Goal: Task Accomplishment & Management: Manage account settings

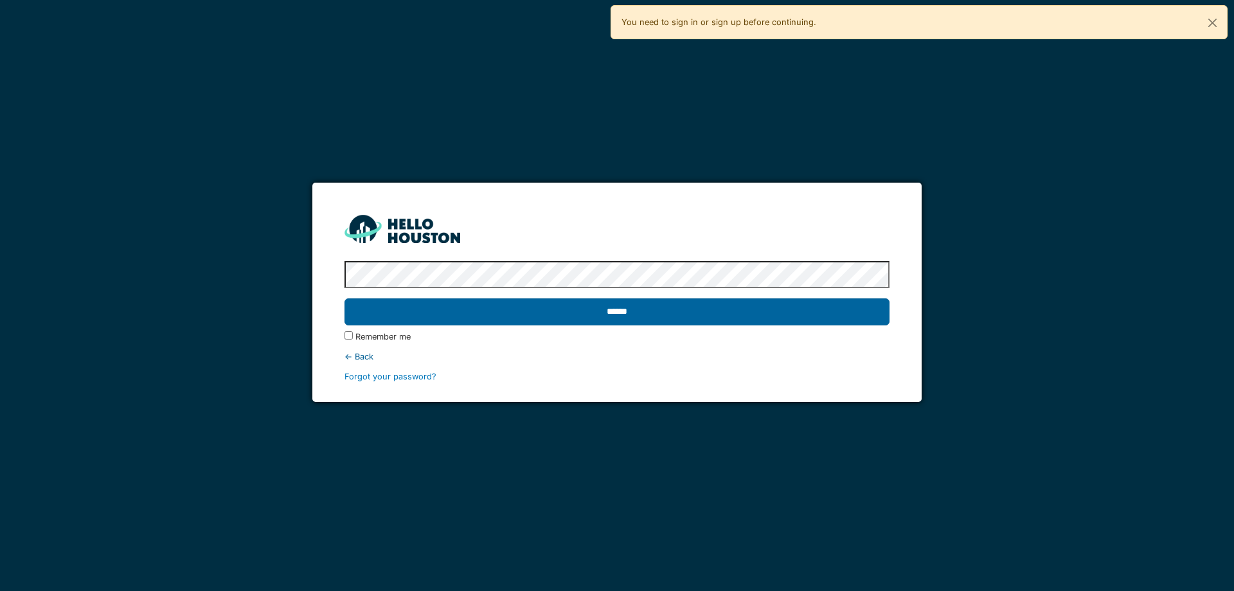
click at [854, 321] on input "******" at bounding box center [617, 311] width 545 height 27
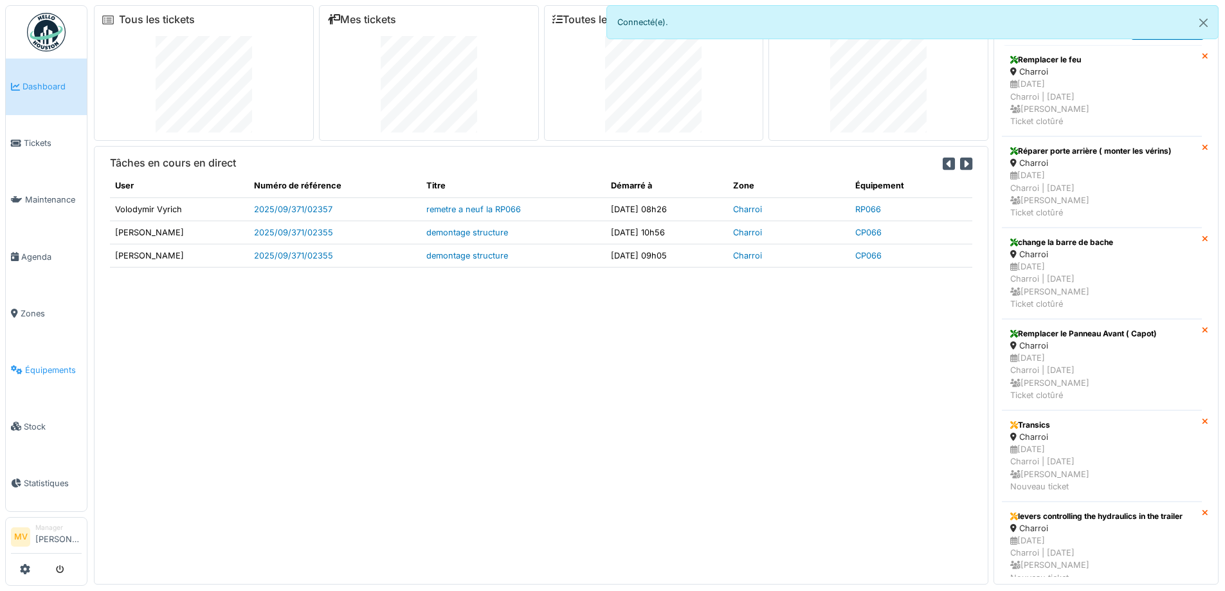
click at [55, 366] on span "Équipements" at bounding box center [53, 370] width 57 height 12
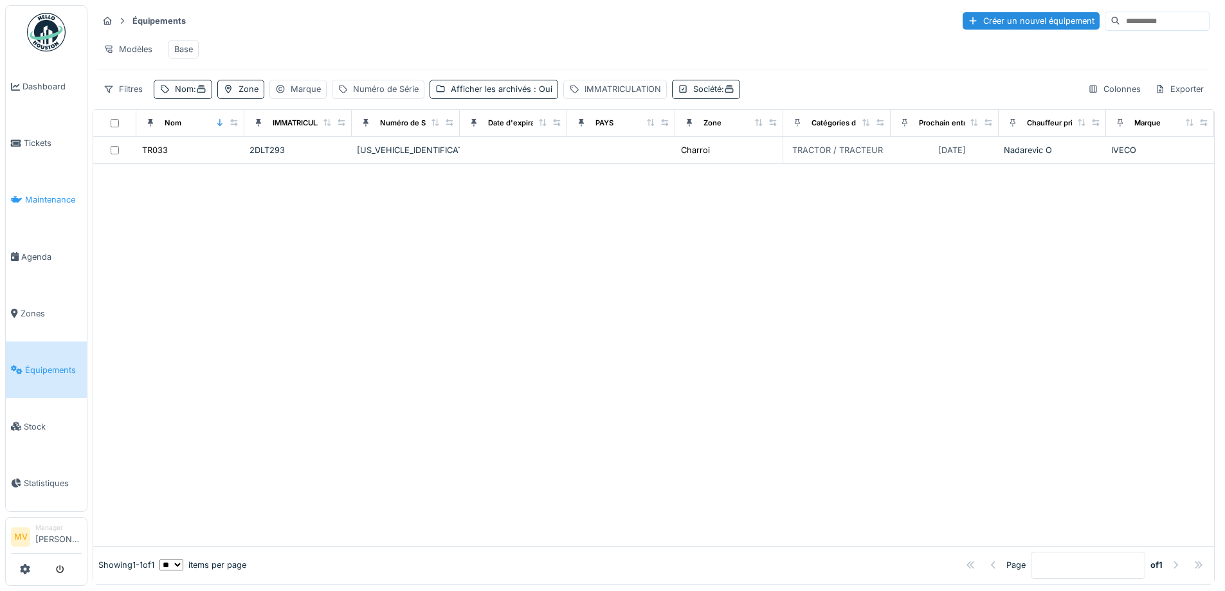
click at [62, 199] on span "Maintenance" at bounding box center [53, 200] width 57 height 12
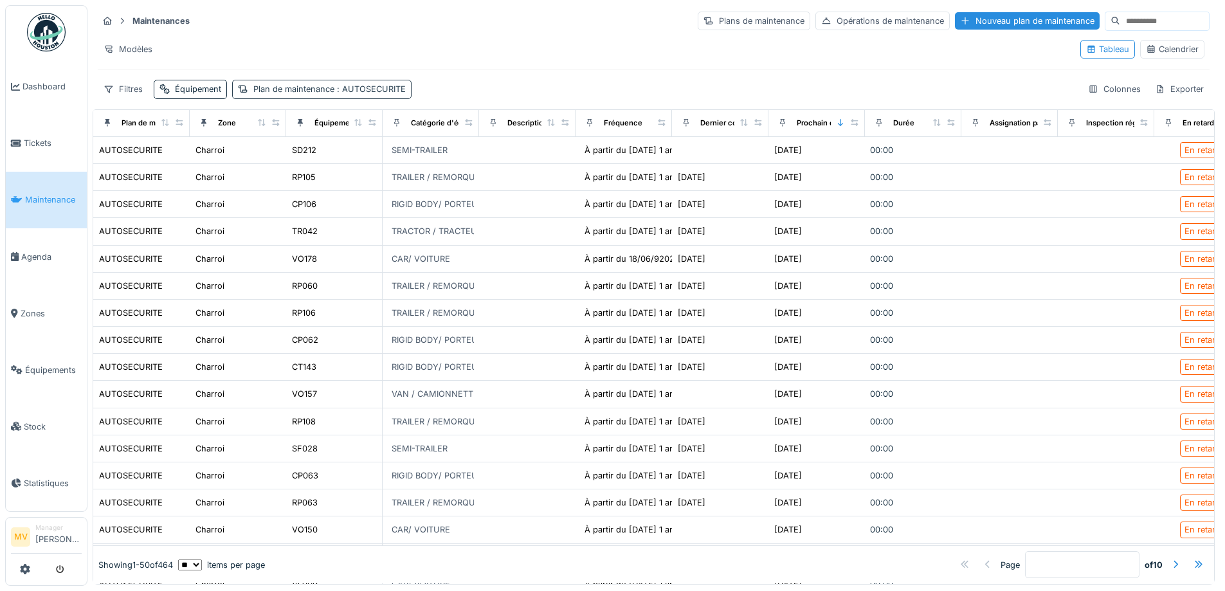
click at [363, 86] on span ": AUTOSECURITE" at bounding box center [369, 89] width 71 height 10
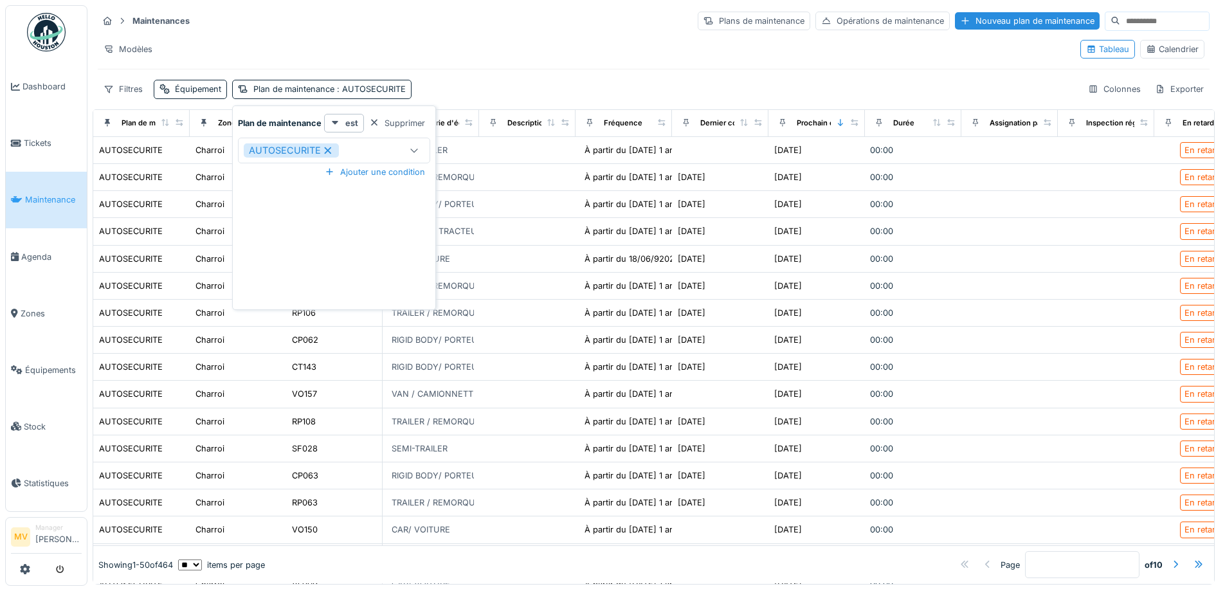
click at [330, 150] on icon at bounding box center [328, 150] width 12 height 9
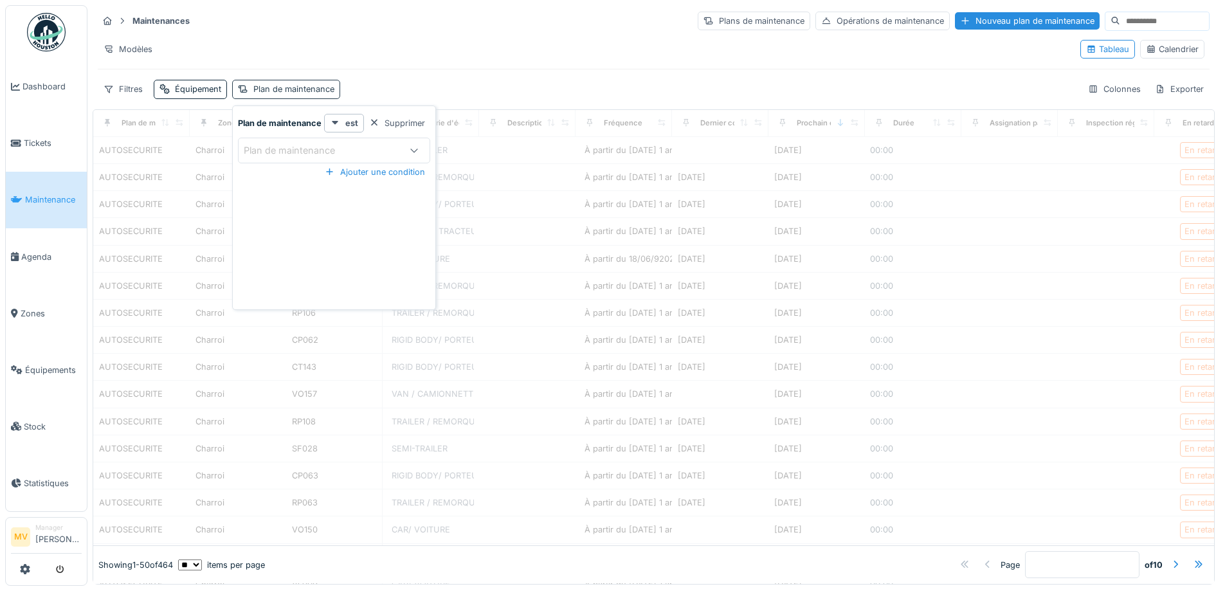
click at [321, 87] on div "Plan de maintenance" at bounding box center [293, 89] width 81 height 12
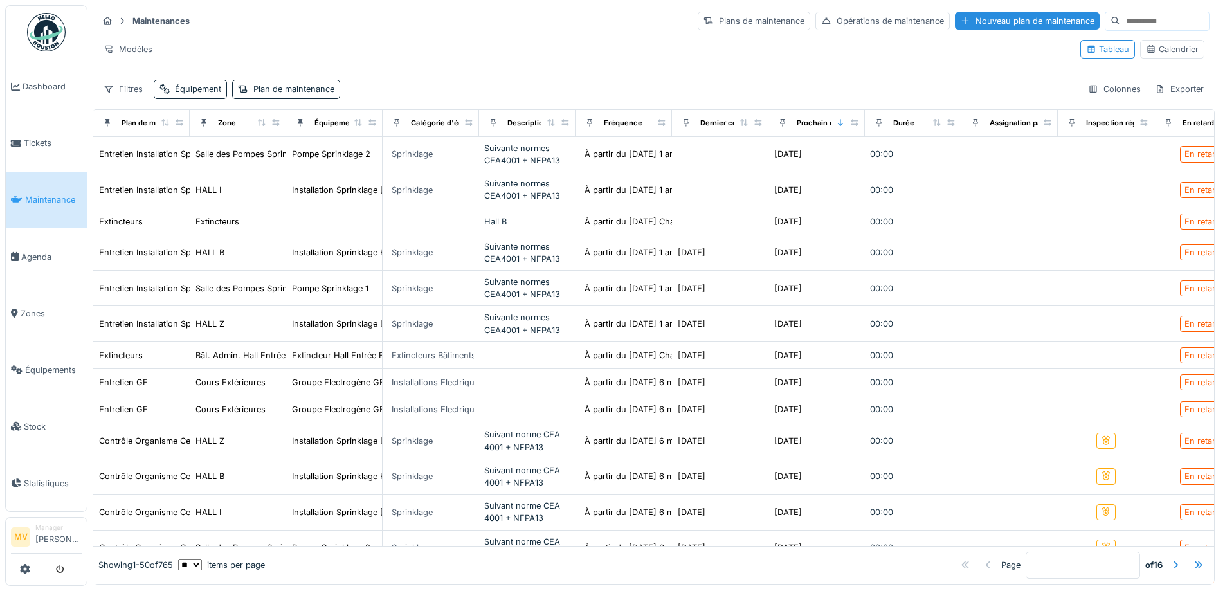
click at [296, 99] on div "Maintenances Plans de maintenance Opérations de maintenance Nouveau plan de mai…" at bounding box center [654, 54] width 1122 height 99
click at [261, 85] on div "Plan de maintenance" at bounding box center [293, 89] width 81 height 12
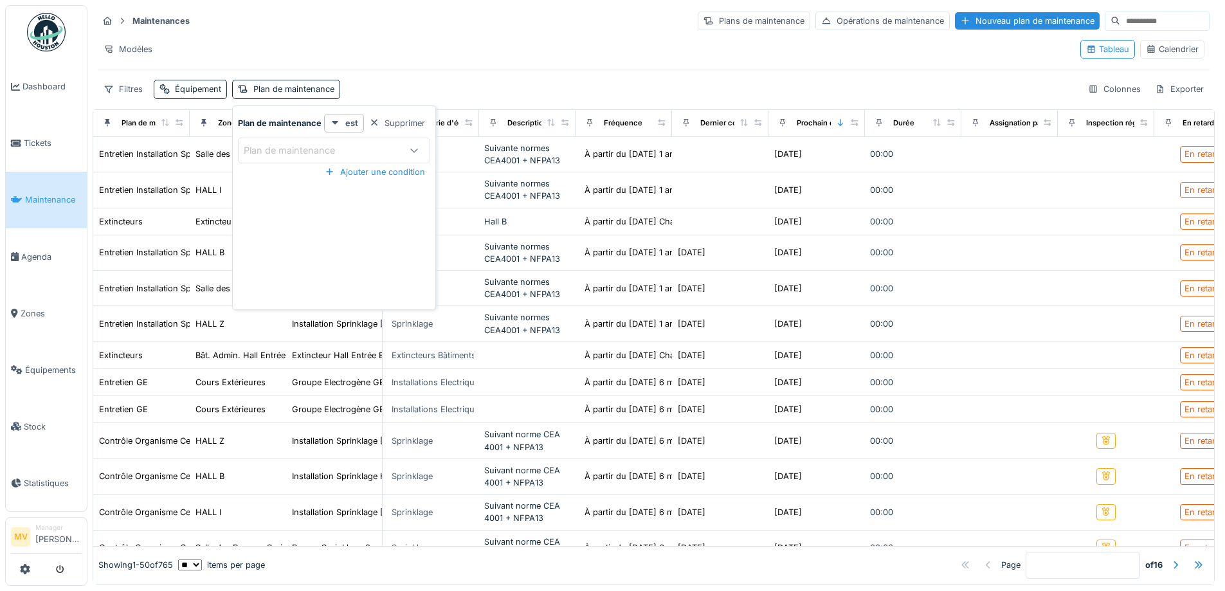
click at [352, 149] on div "Plan de maintenance" at bounding box center [298, 150] width 109 height 14
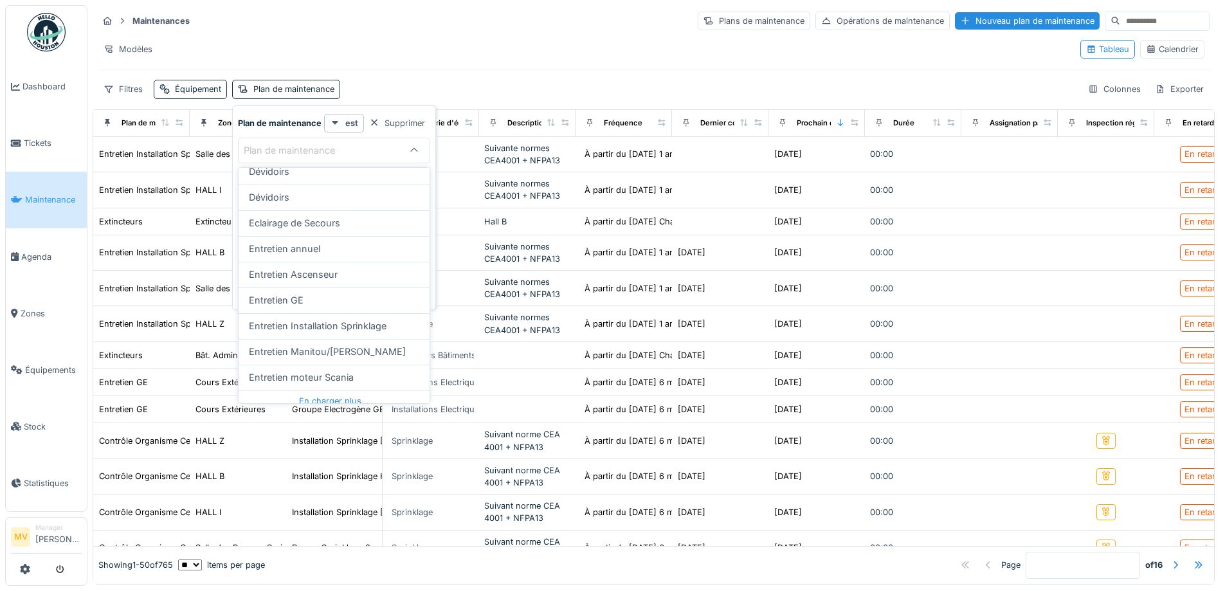
scroll to position [443, 0]
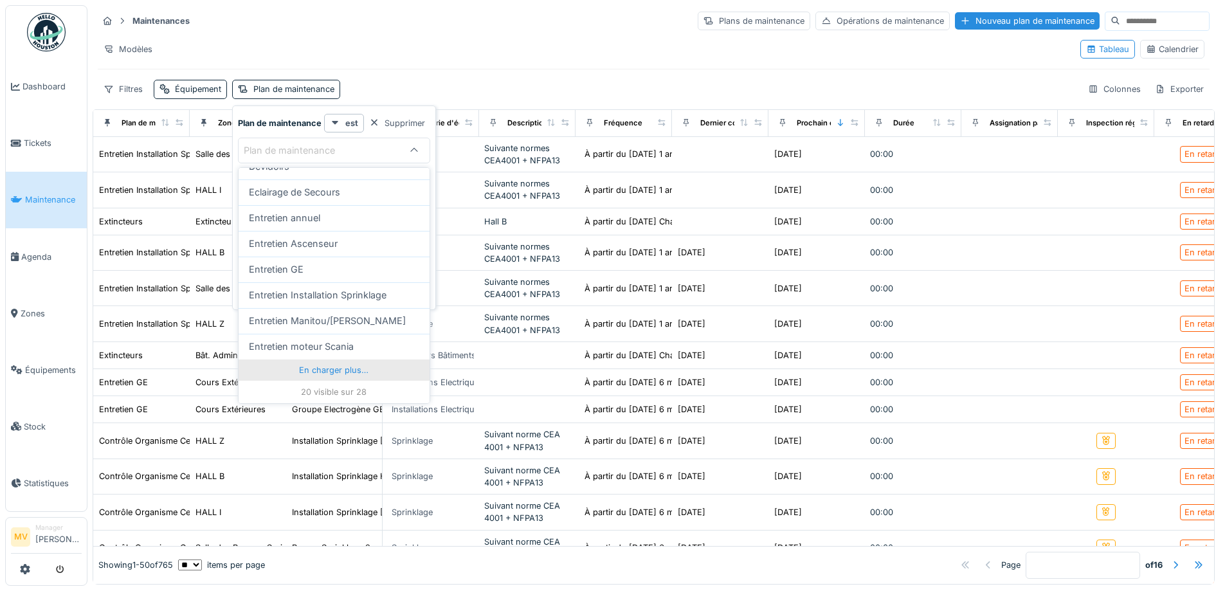
click at [322, 363] on div "En charger plus…" at bounding box center [334, 369] width 191 height 21
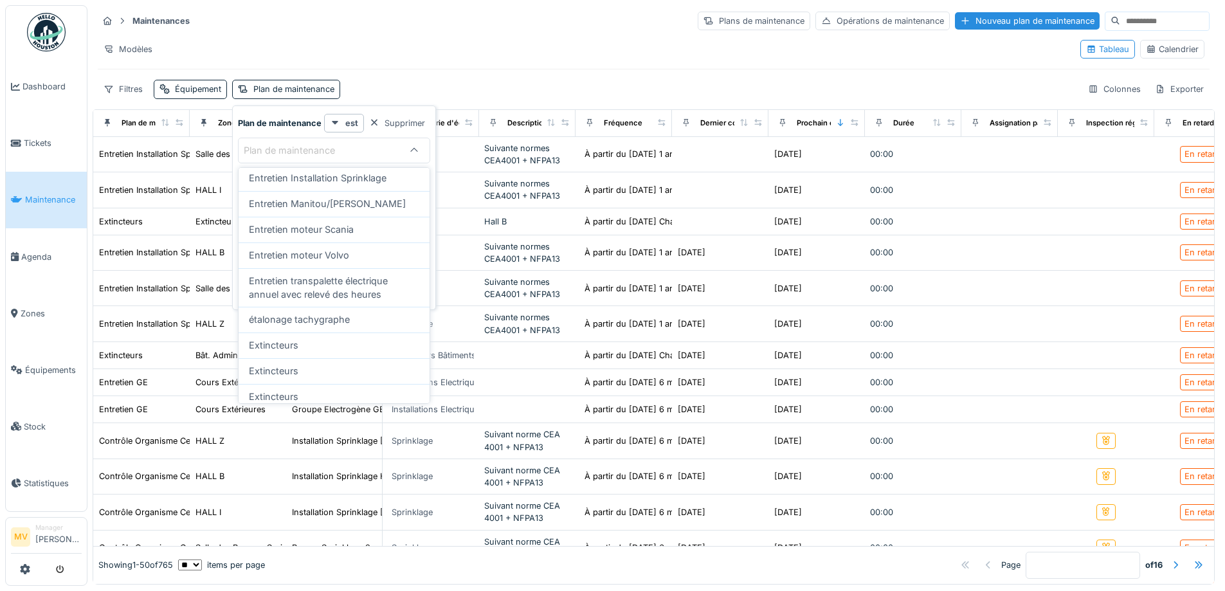
scroll to position [584, 0]
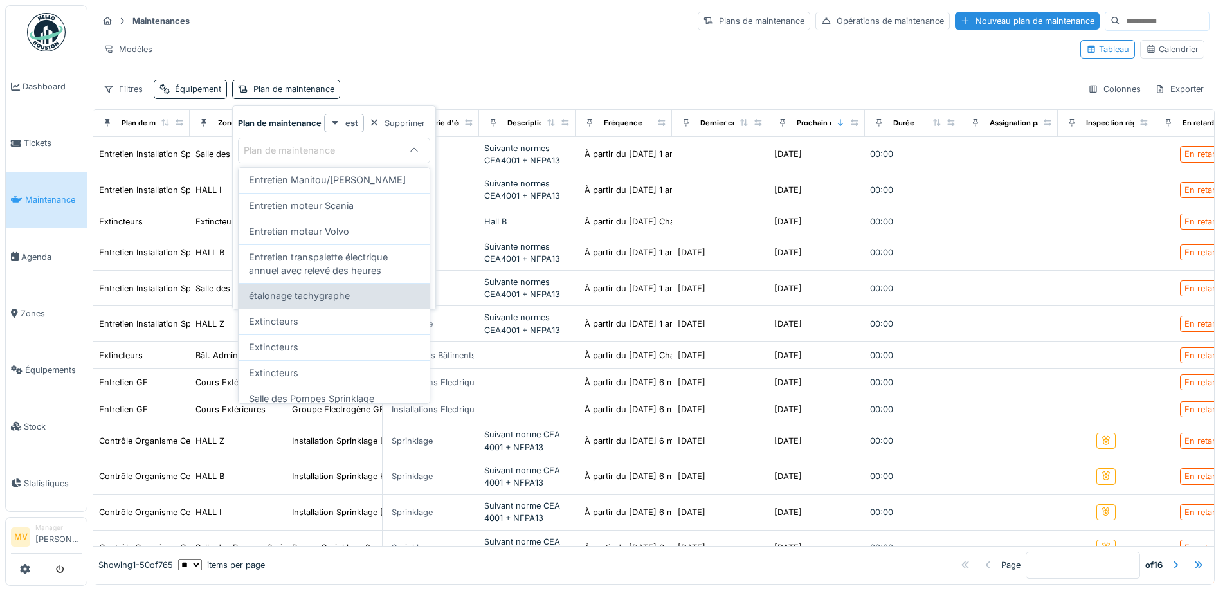
click at [352, 289] on div "étalonage tachygraphe" at bounding box center [334, 296] width 170 height 14
type input "*****"
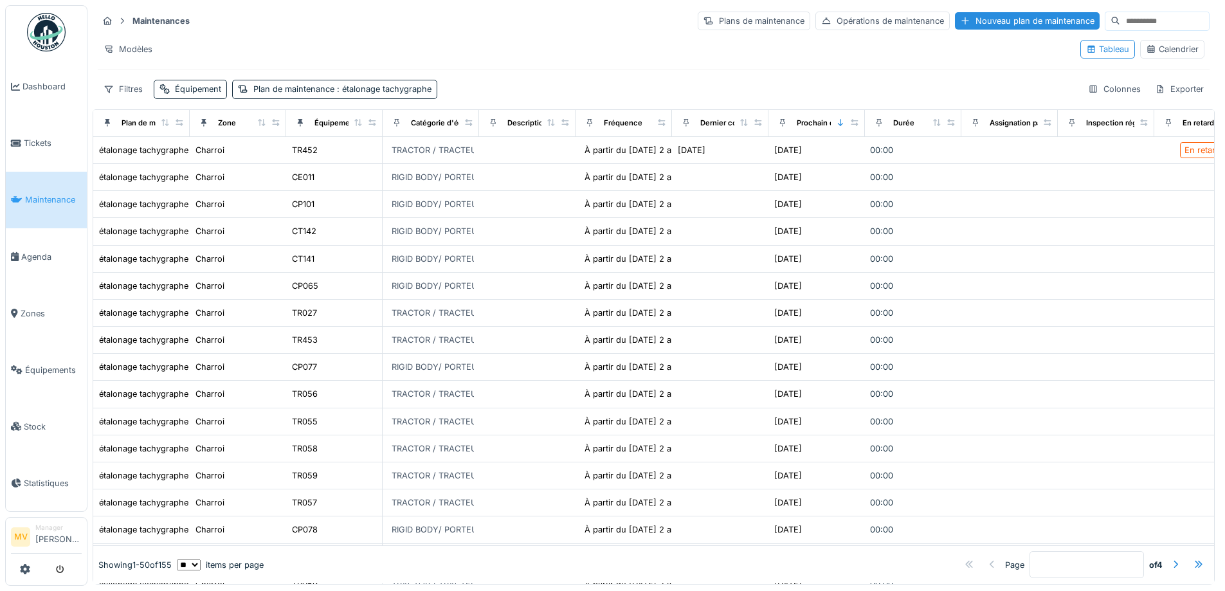
click at [880, 80] on div "Filtres Équipement Plan de maintenance : étalonage tachygraphe Colonnes Exporter" at bounding box center [654, 89] width 1112 height 19
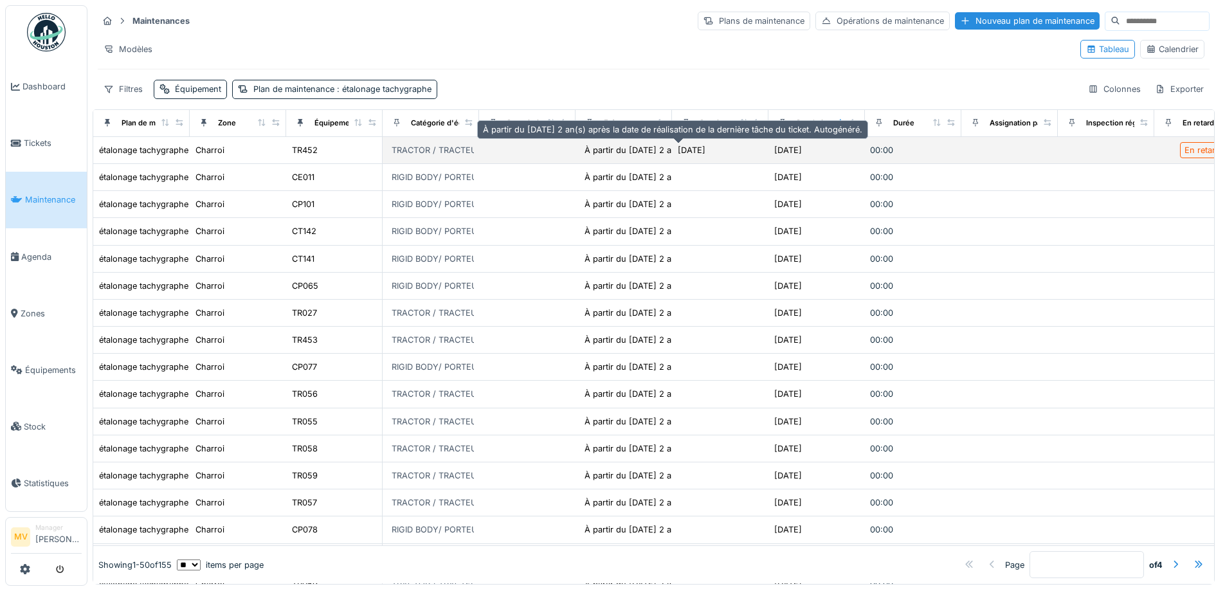
click at [656, 144] on div "À partir du 23/11/2024 2 an(s) après la date de..." at bounding box center [672, 150] width 176 height 12
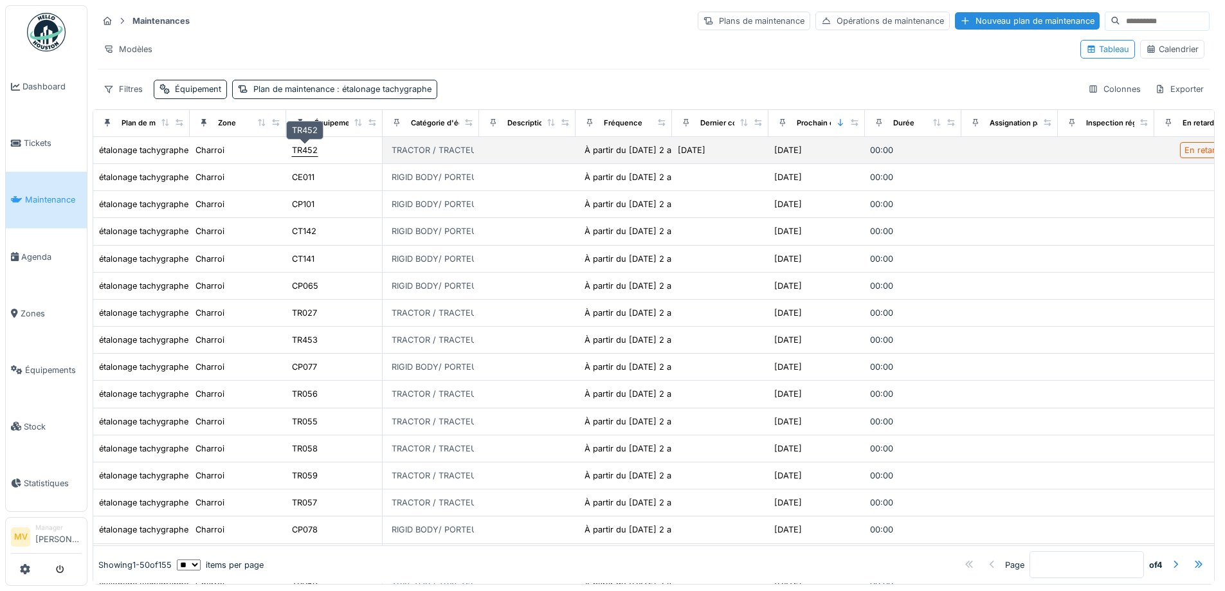
click at [298, 144] on div "TR452" at bounding box center [305, 150] width 26 height 12
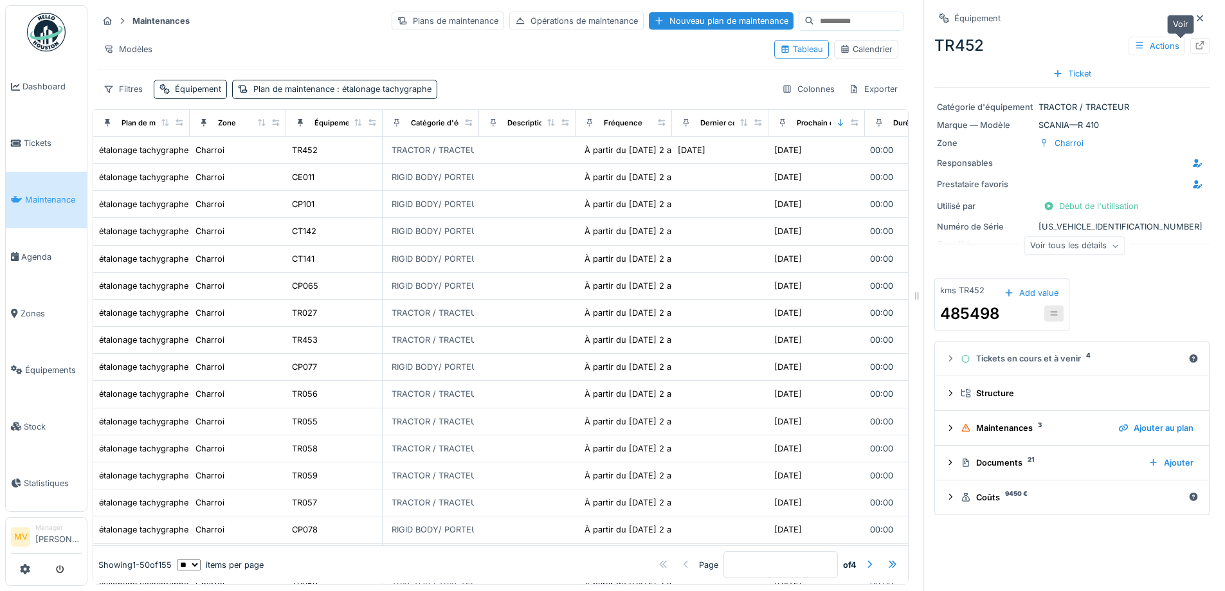
click at [1195, 41] on icon at bounding box center [1200, 45] width 10 height 8
click at [1195, 14] on icon at bounding box center [1200, 18] width 10 height 8
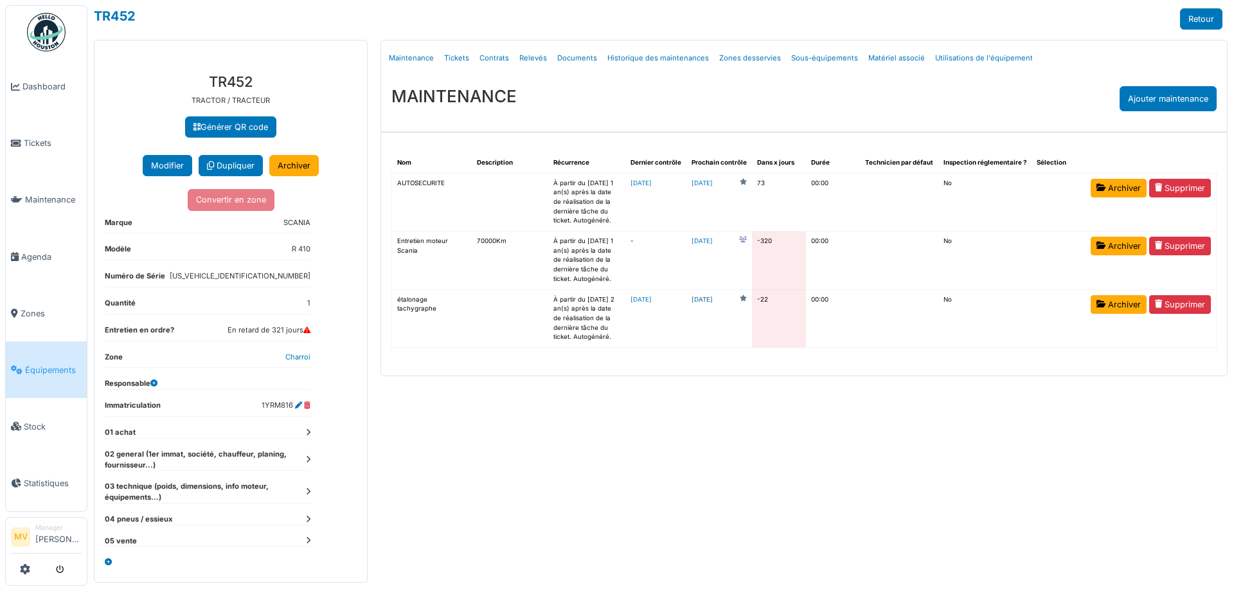
click at [710, 302] on link "2025-08-17" at bounding box center [702, 300] width 21 height 10
click at [652, 300] on link "2025-01-29" at bounding box center [641, 299] width 21 height 7
click at [713, 301] on link "2025-08-17" at bounding box center [702, 300] width 21 height 10
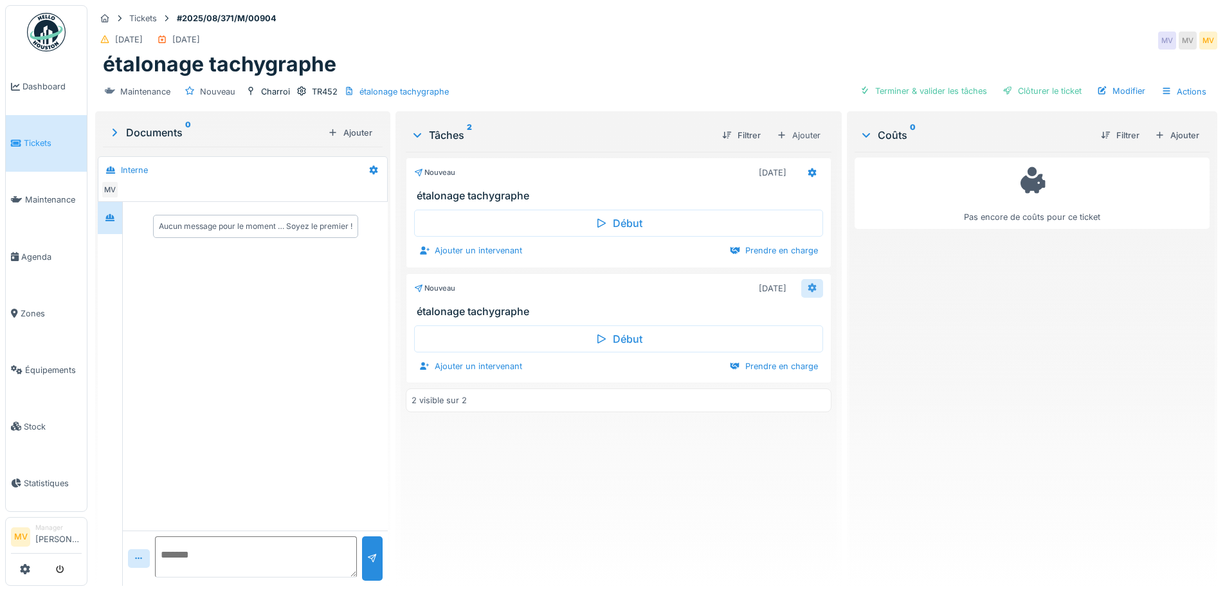
click at [808, 286] on icon at bounding box center [812, 288] width 8 height 9
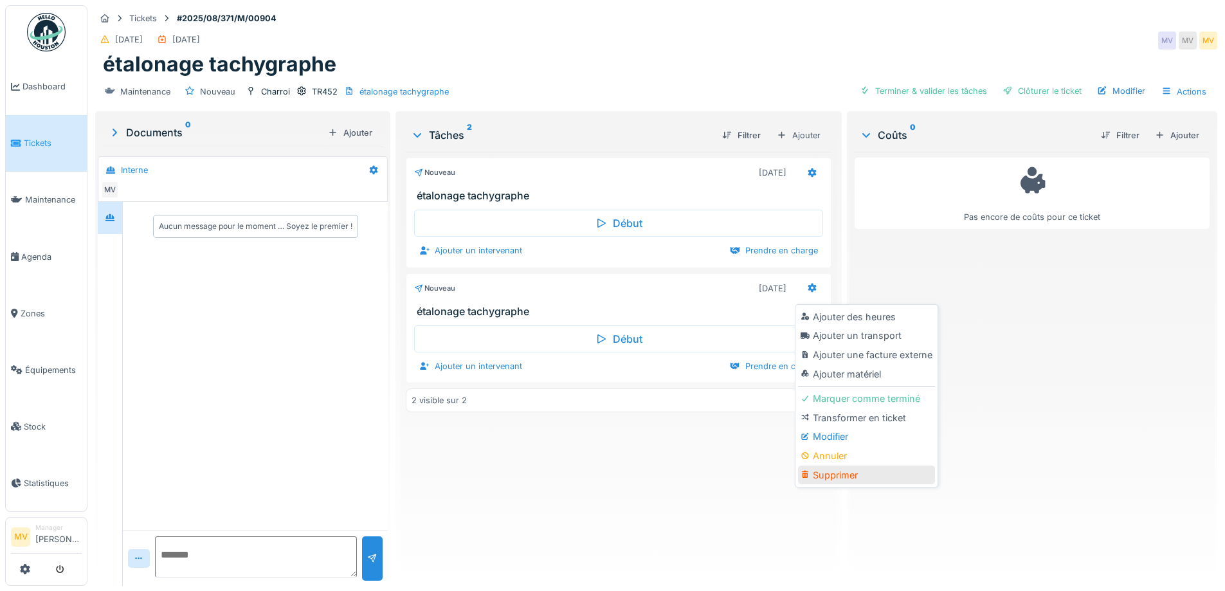
click at [840, 474] on div "Supprimer" at bounding box center [866, 475] width 137 height 19
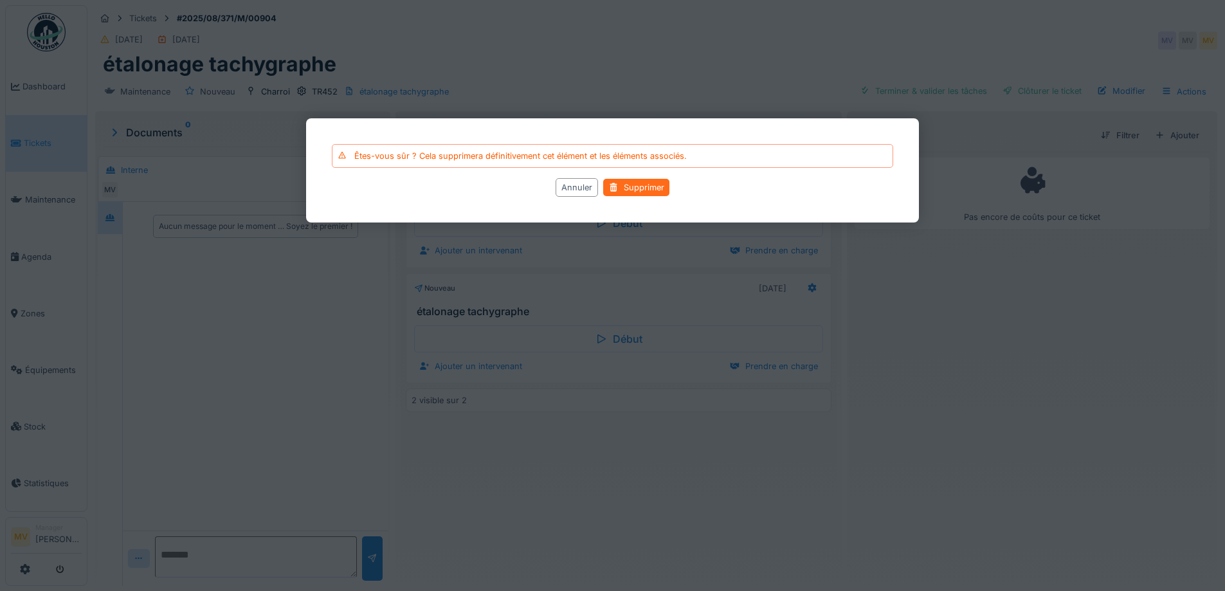
click at [655, 183] on div "Supprimer" at bounding box center [636, 187] width 66 height 17
click at [651, 189] on div "Supprimer" at bounding box center [636, 187] width 66 height 17
click at [613, 186] on div at bounding box center [613, 187] width 10 height 12
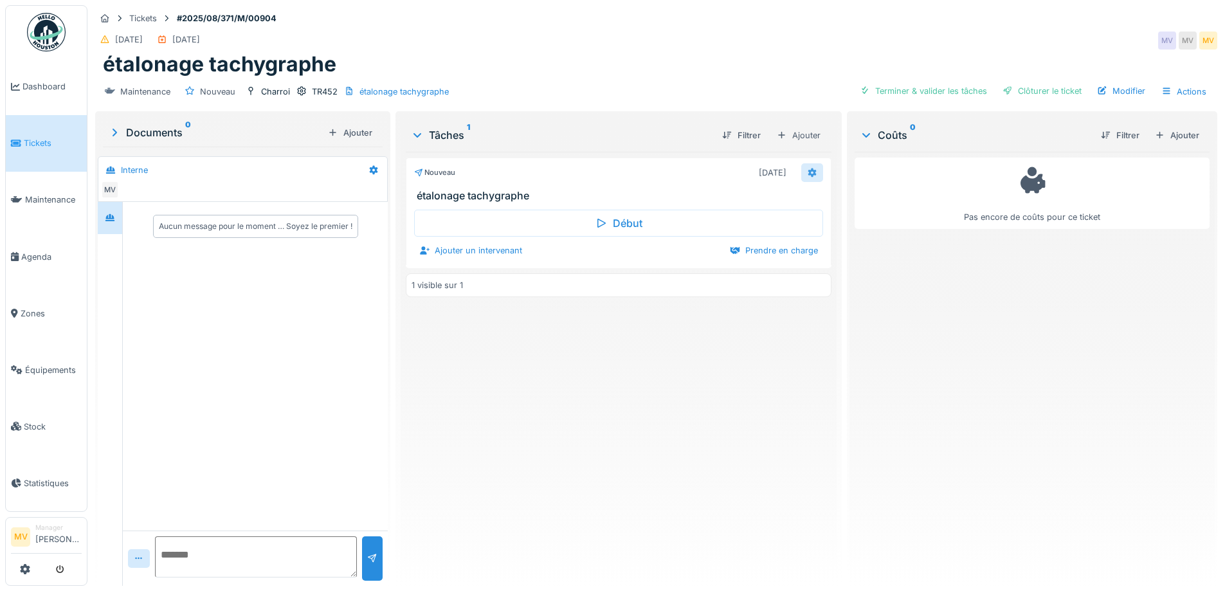
click at [813, 172] on div at bounding box center [812, 172] width 22 height 19
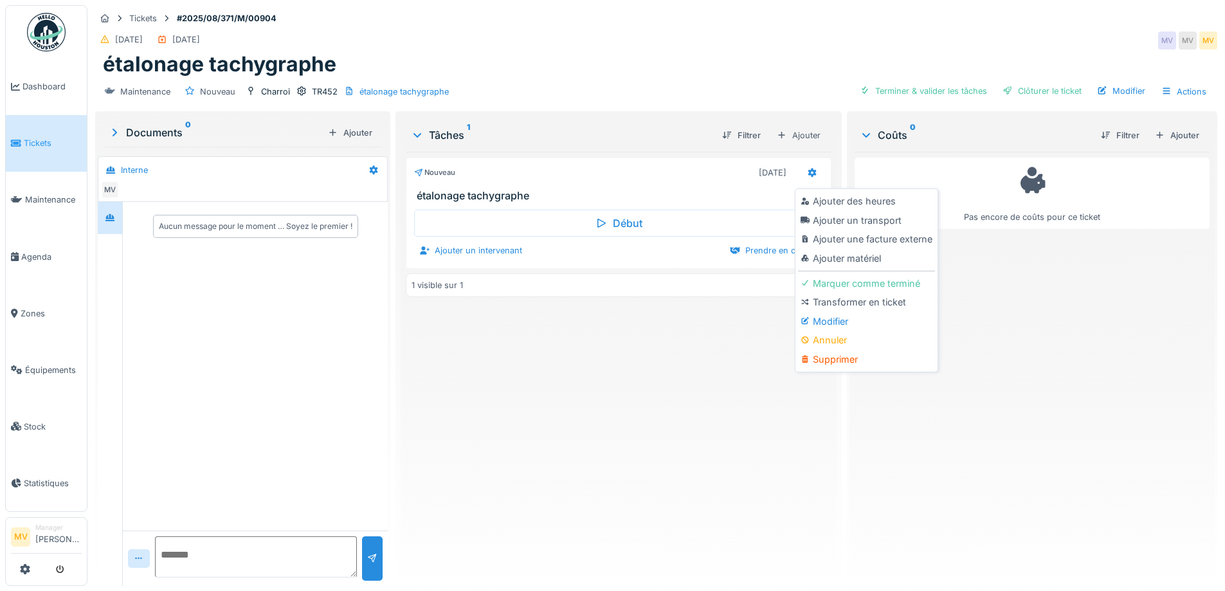
click at [715, 339] on div "Nouveau [DATE] étalonage tachygraphe Début Ajouter un intervenant Prendre en ch…" at bounding box center [618, 364] width 425 height 424
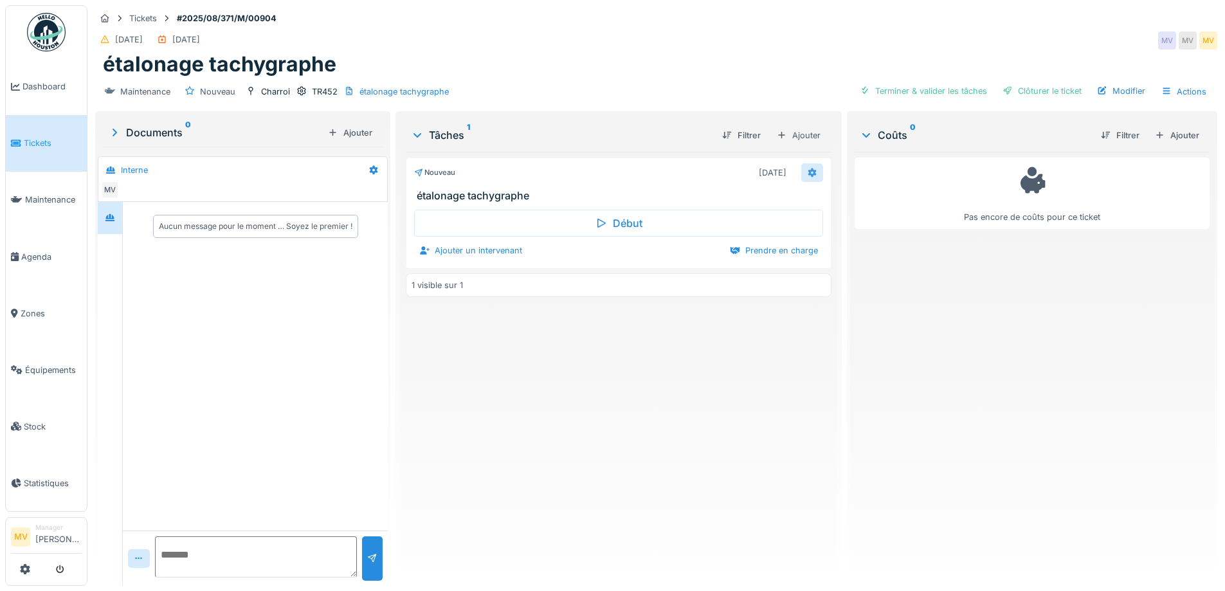
click at [808, 171] on icon at bounding box center [812, 172] width 8 height 9
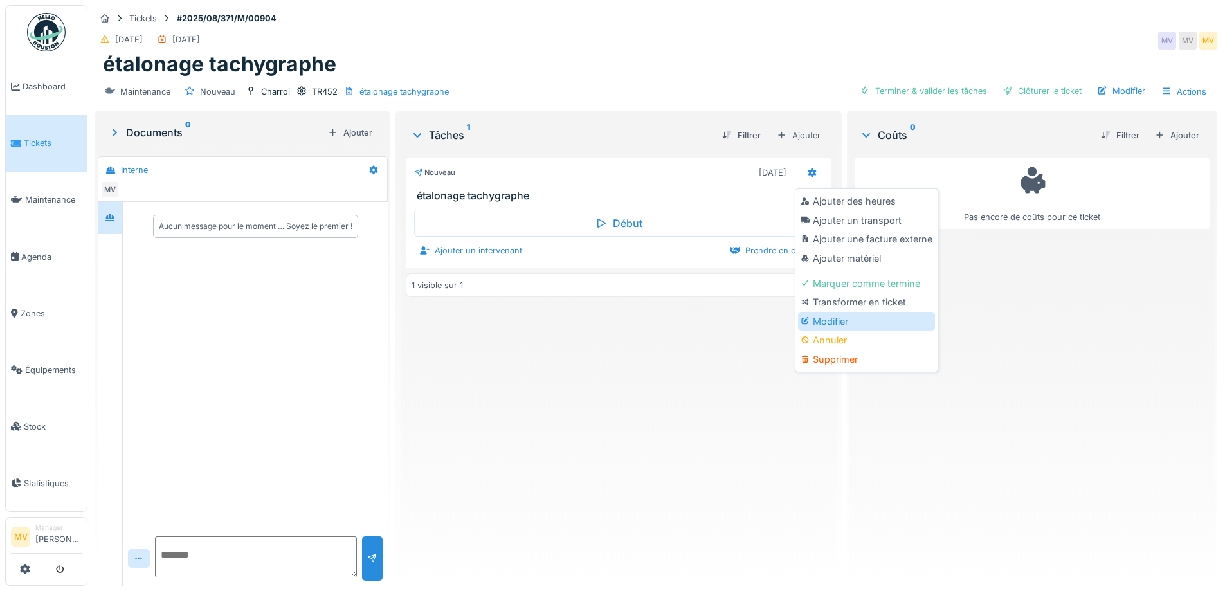
click at [835, 318] on div "Modifier" at bounding box center [866, 321] width 137 height 19
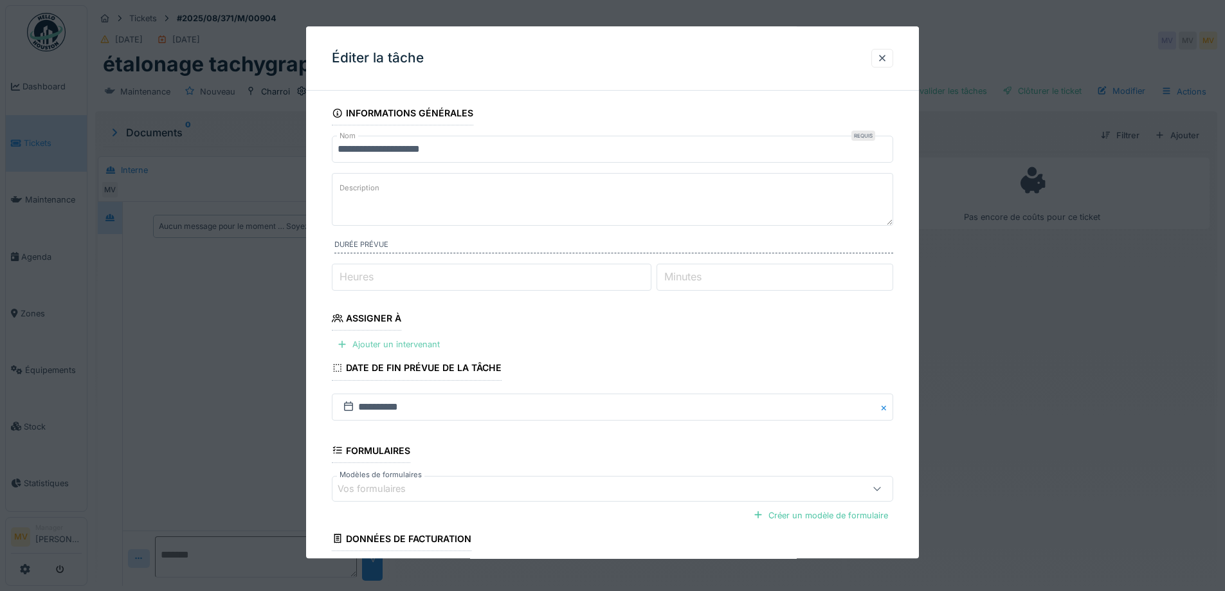
click at [430, 343] on div "Ajouter un intervenant" at bounding box center [388, 344] width 113 height 17
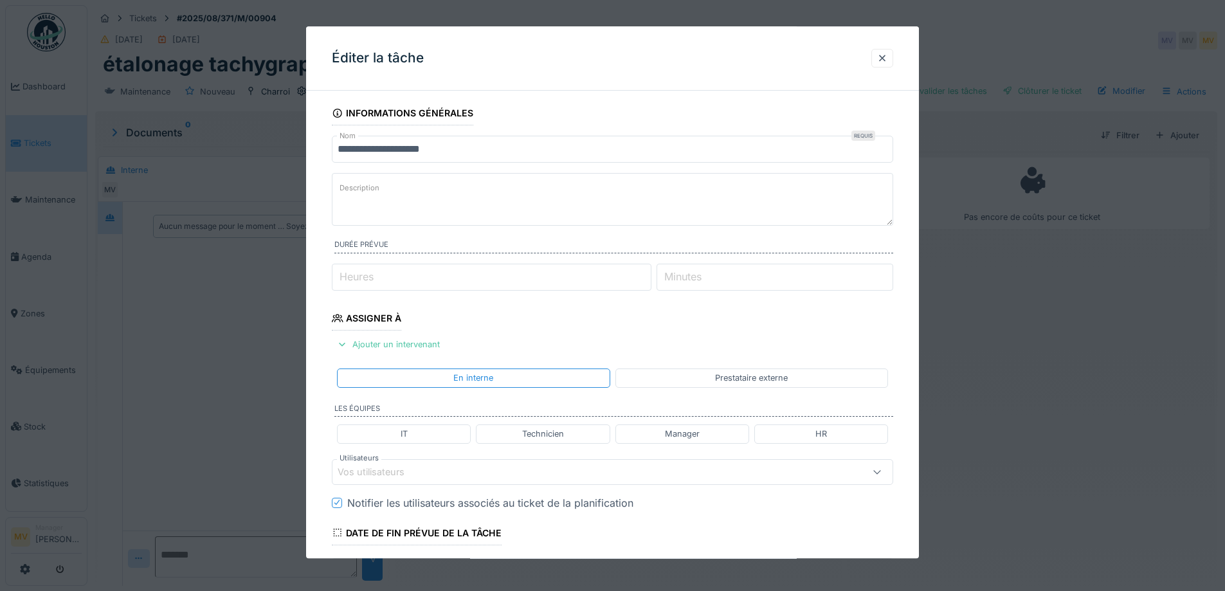
click at [736, 370] on div "Prestataire externe" at bounding box center [751, 378] width 273 height 19
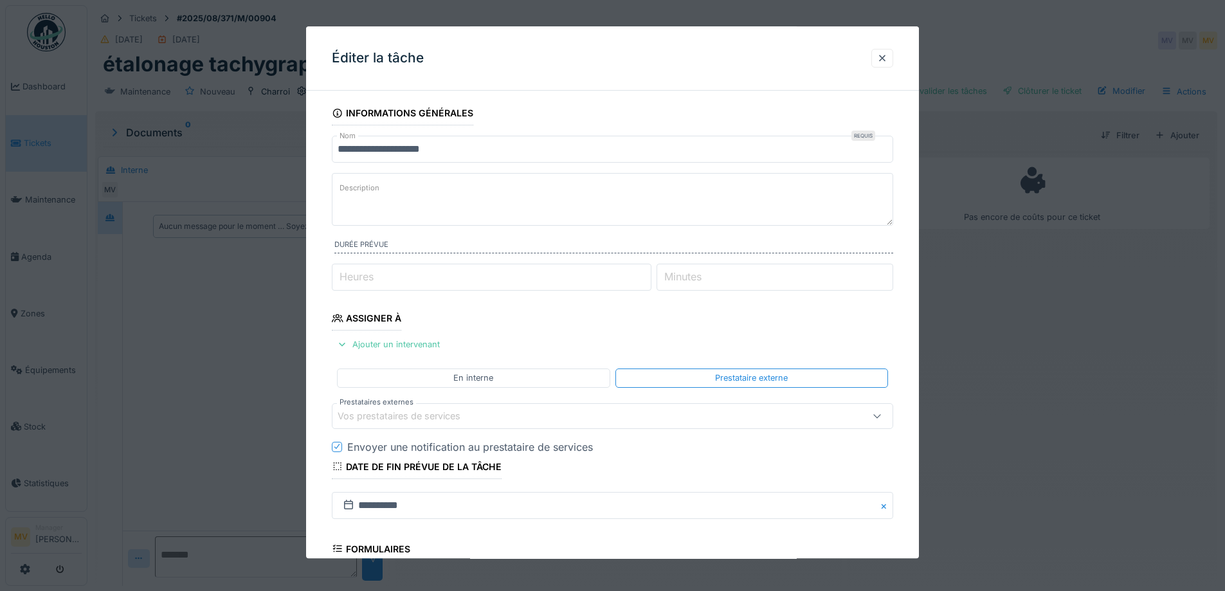
click at [475, 417] on div "Vos prestataires de services" at bounding box center [408, 416] width 141 height 14
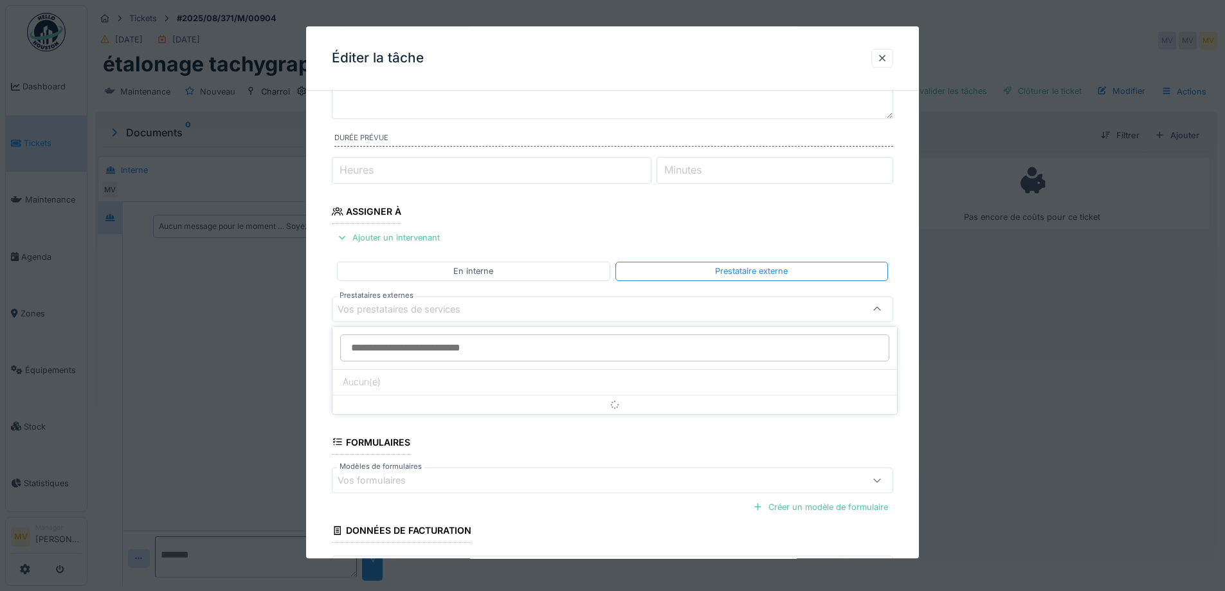
scroll to position [123, 0]
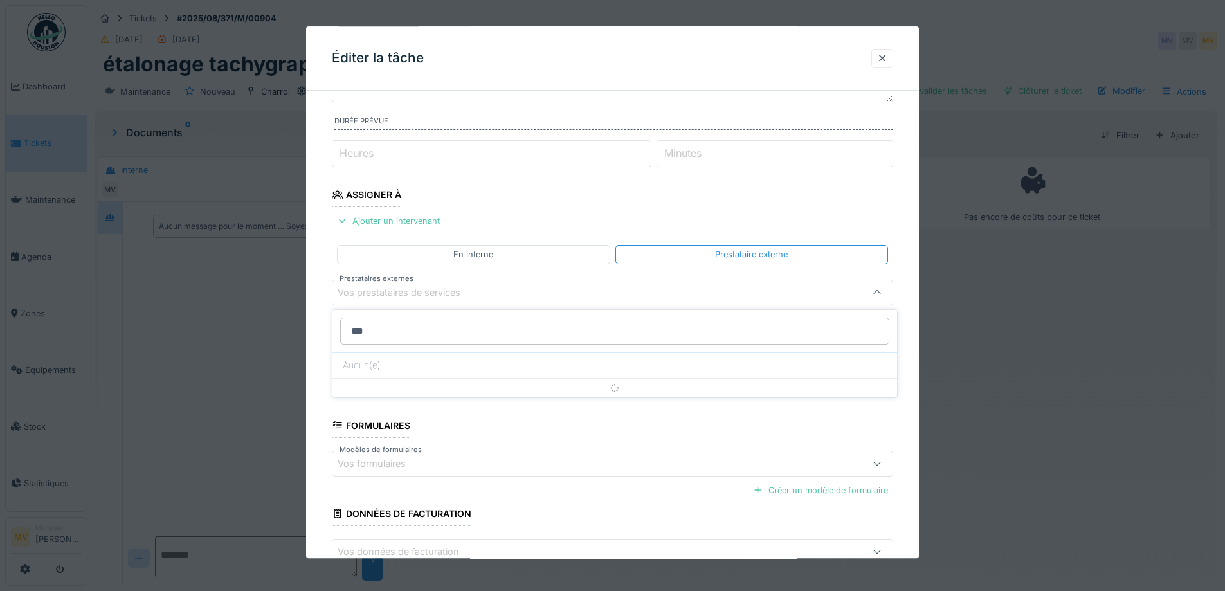
type input "***"
click at [435, 291] on div "Vos prestataires de services" at bounding box center [408, 292] width 141 height 14
click at [441, 295] on div "Vos prestataires de services" at bounding box center [408, 292] width 141 height 14
click at [441, 325] on input "Prestataires externes" at bounding box center [614, 331] width 549 height 27
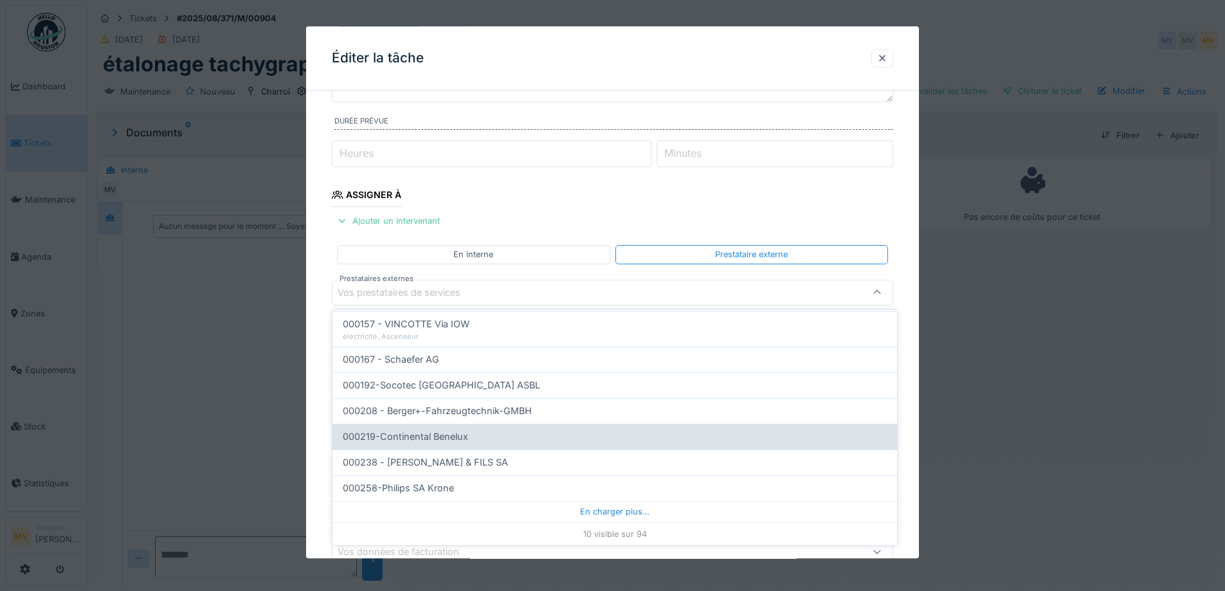
scroll to position [0, 0]
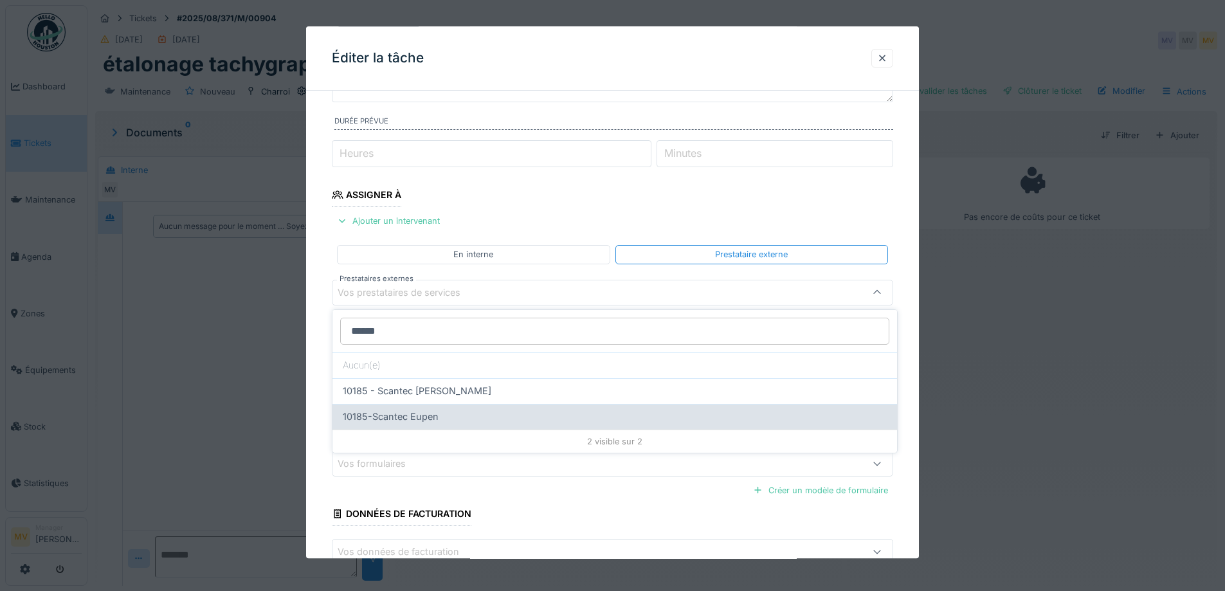
type input "******"
click at [456, 413] on div "10185-Scantec Eupen" at bounding box center [615, 417] width 544 height 14
type input "*****"
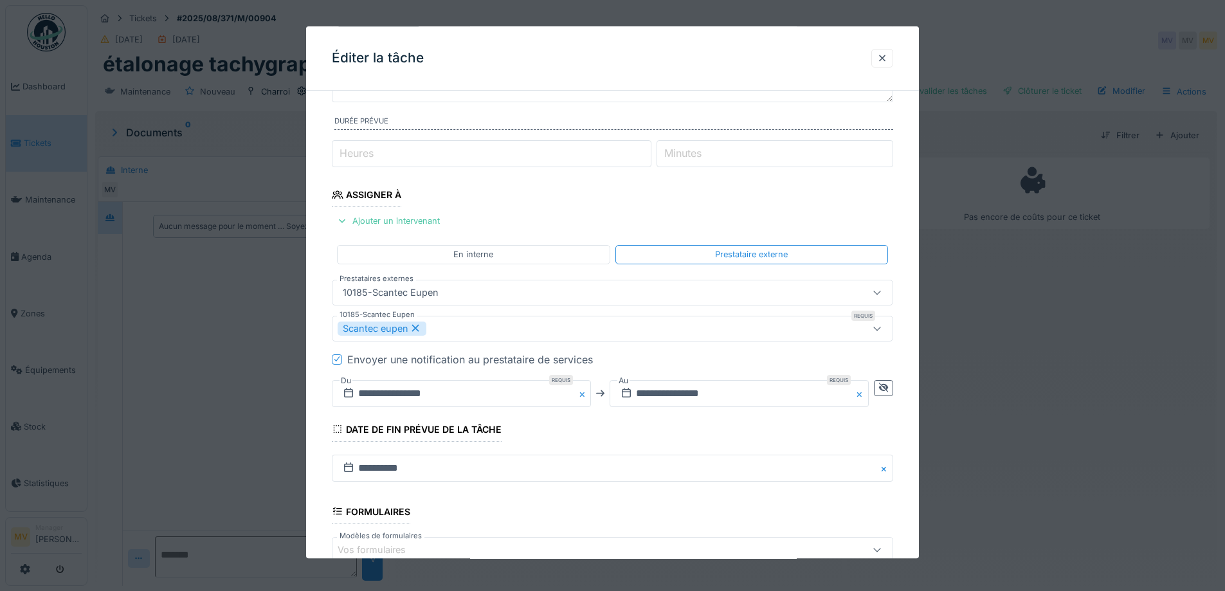
click at [337, 358] on icon at bounding box center [337, 359] width 8 height 6
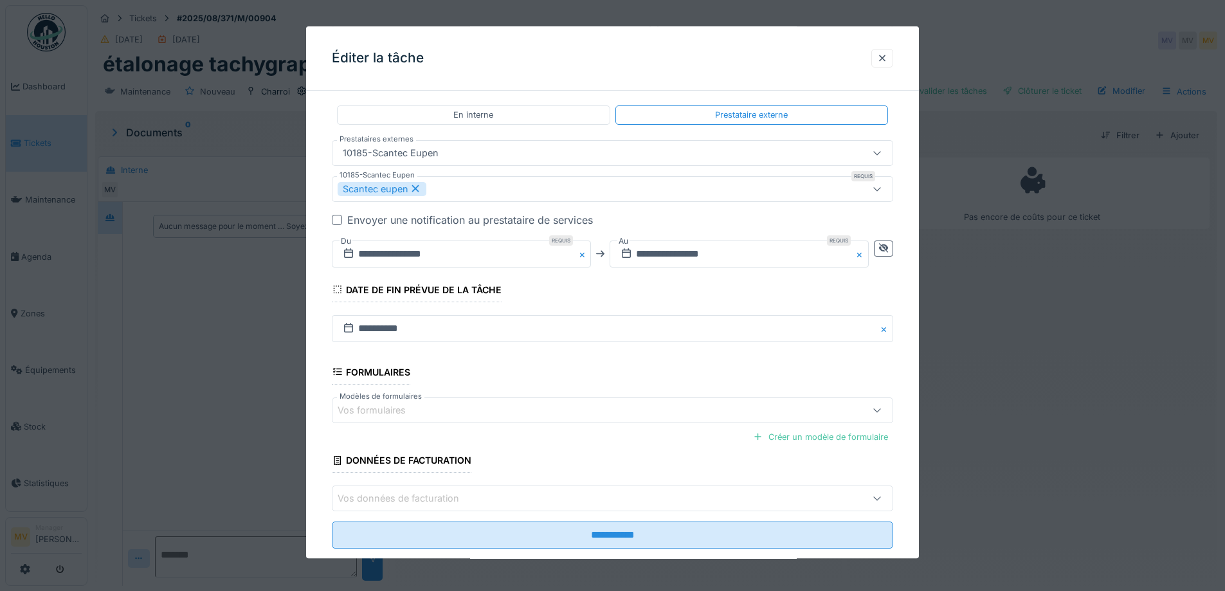
scroll to position [289, 0]
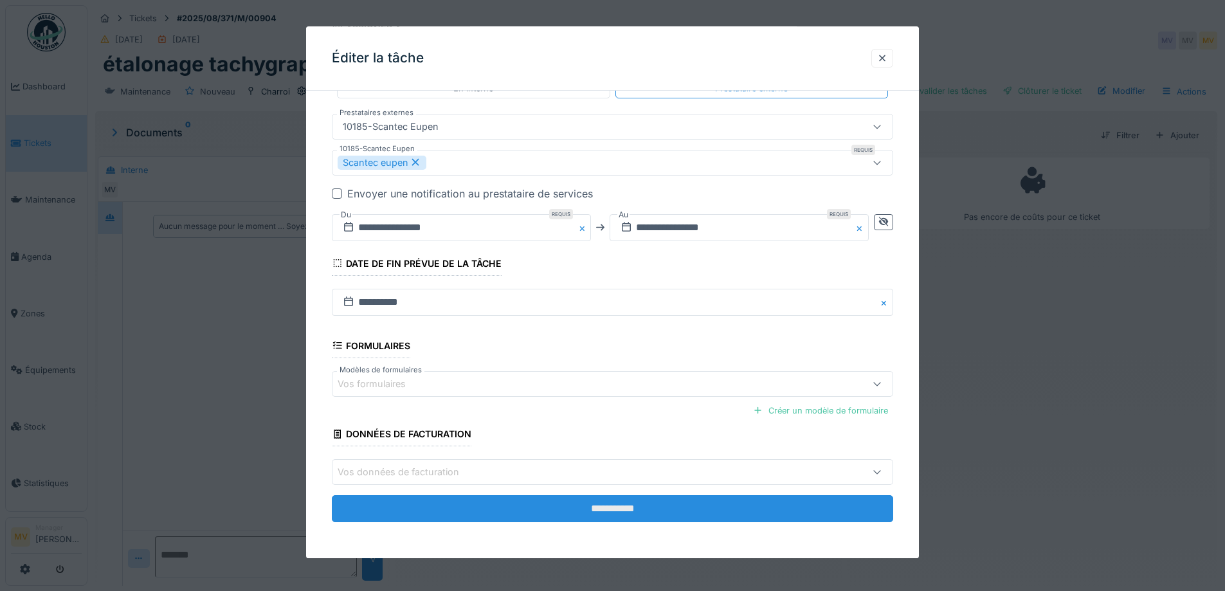
click at [612, 496] on input "**********" at bounding box center [612, 508] width 561 height 27
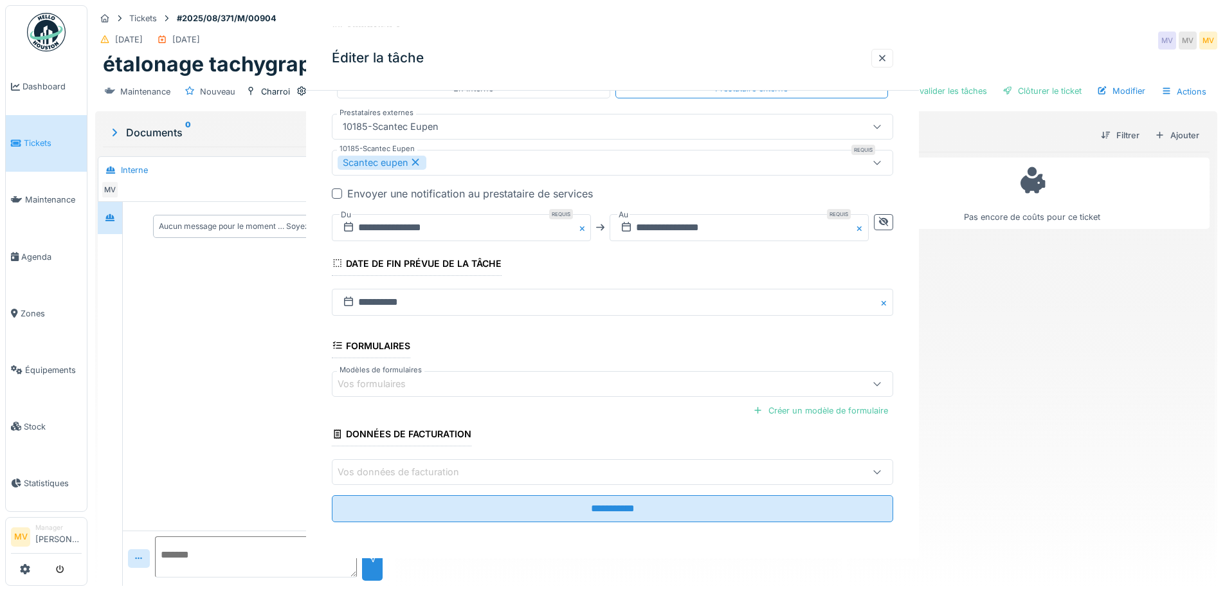
scroll to position [0, 0]
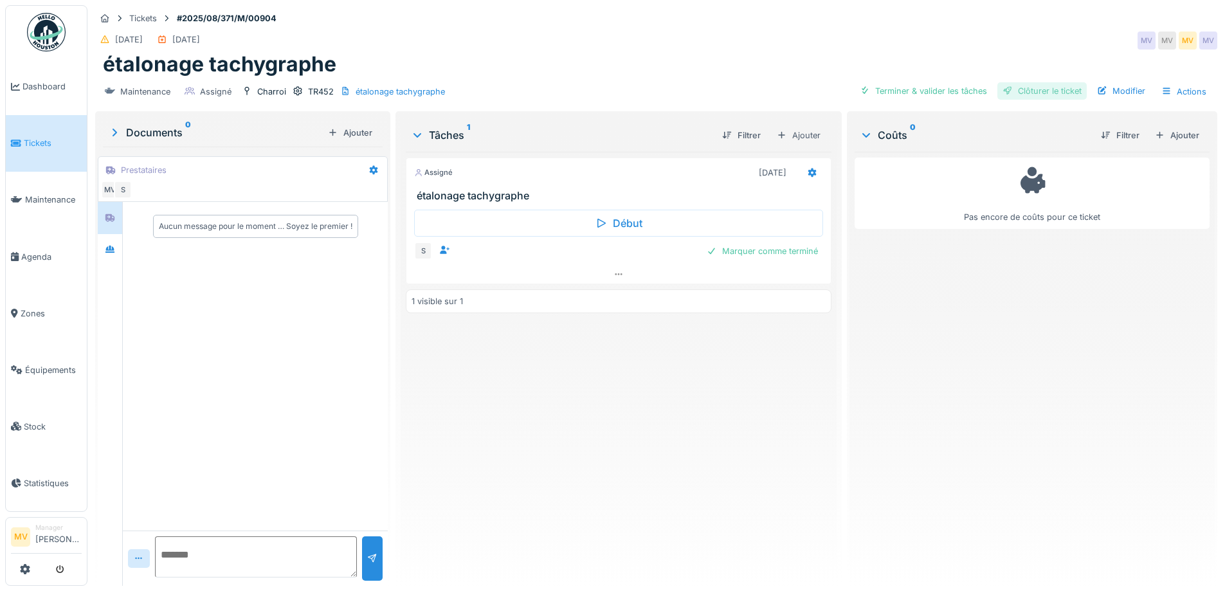
click at [1064, 92] on div "Clôturer le ticket" at bounding box center [1041, 90] width 89 height 17
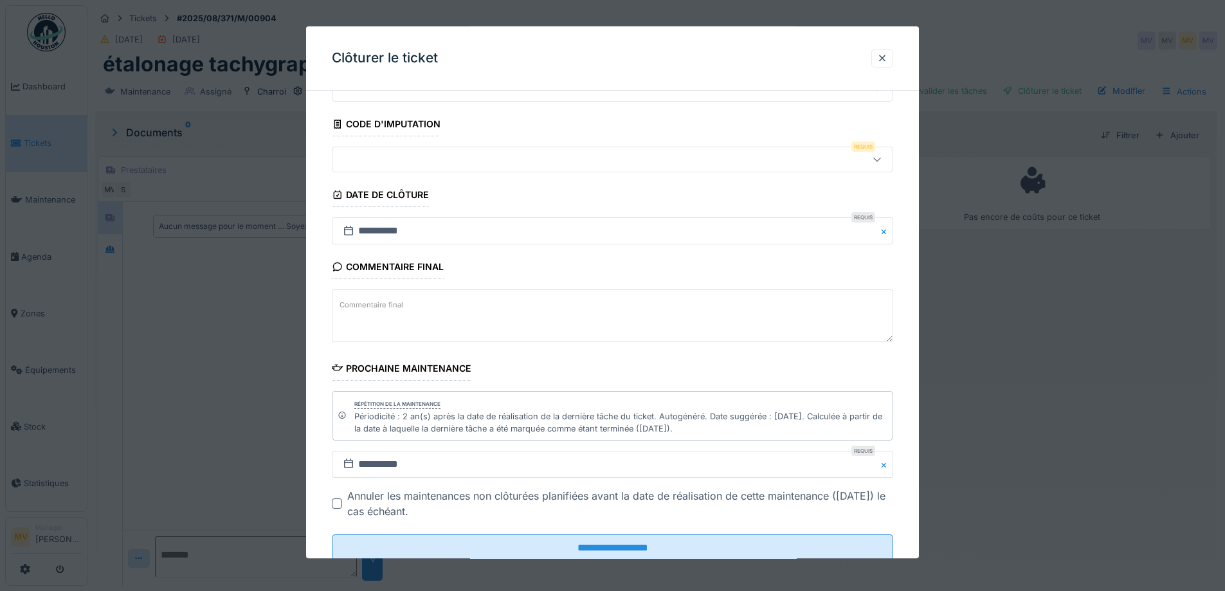
scroll to position [99, 0]
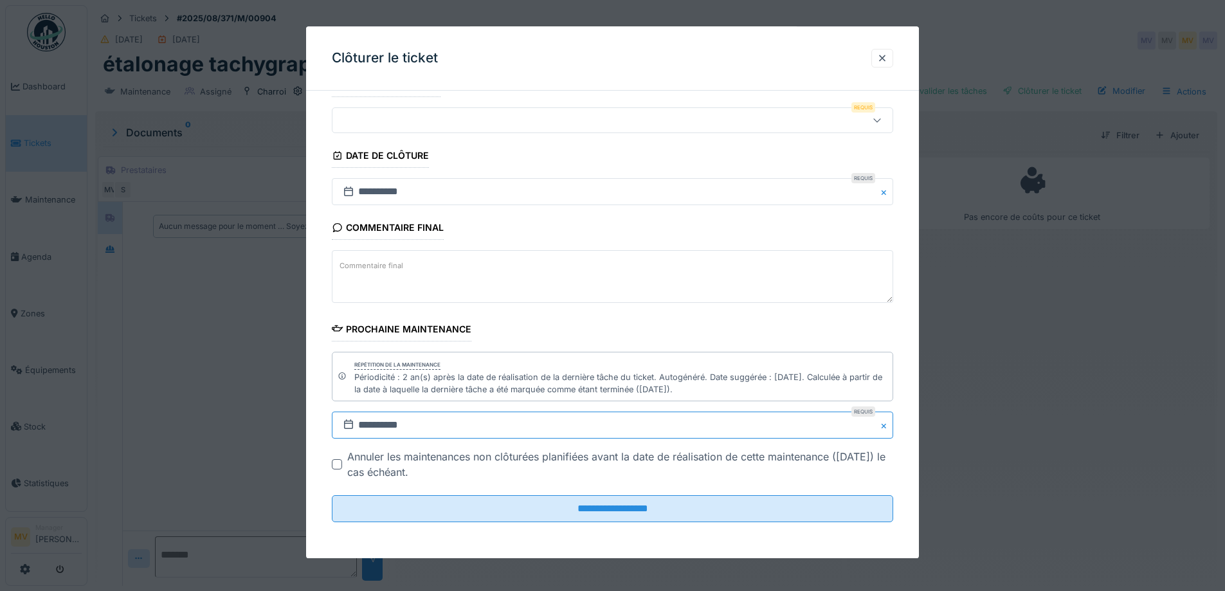
click at [457, 424] on input "**********" at bounding box center [612, 425] width 561 height 27
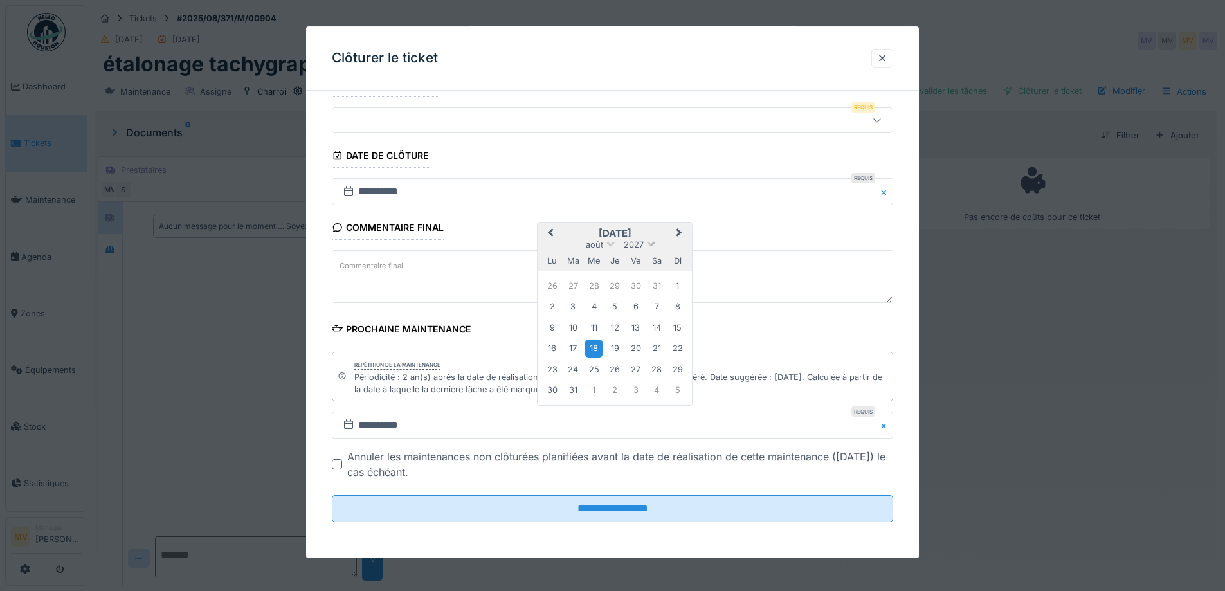
click at [638, 242] on span "2027" at bounding box center [634, 245] width 20 height 10
click at [618, 296] on div "✓ 2027" at bounding box center [615, 290] width 76 height 13
click at [627, 246] on span "2027" at bounding box center [634, 245] width 20 height 10
click at [626, 297] on div "2026" at bounding box center [615, 303] width 76 height 13
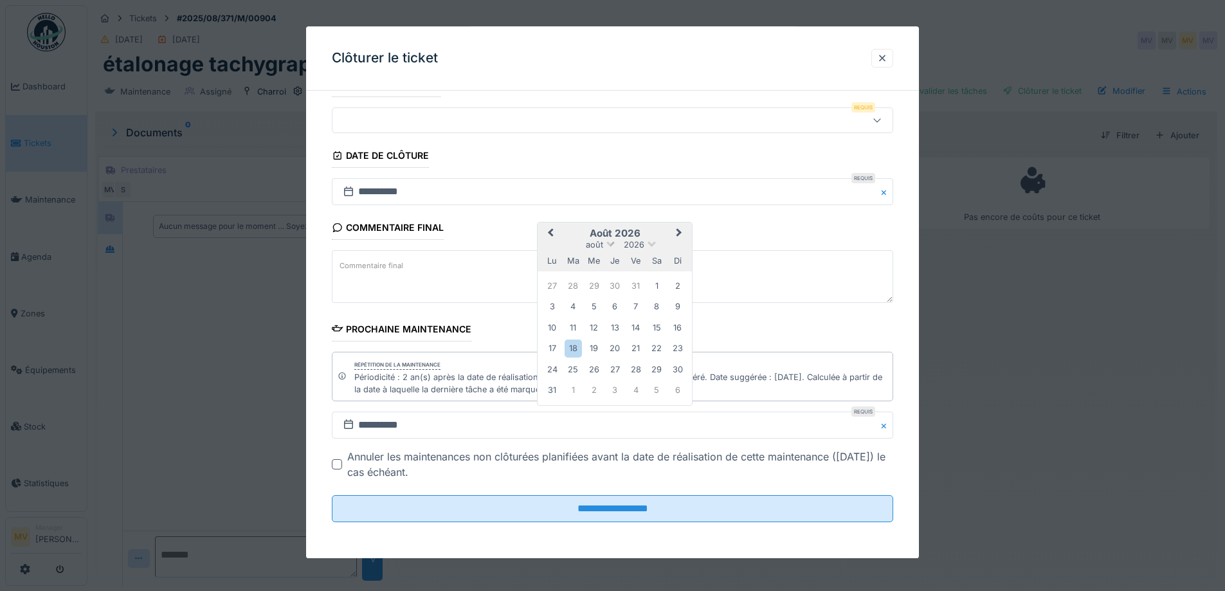
click at [610, 240] on span at bounding box center [610, 243] width 8 height 8
click at [620, 359] on div "octobre" at bounding box center [615, 365] width 76 height 13
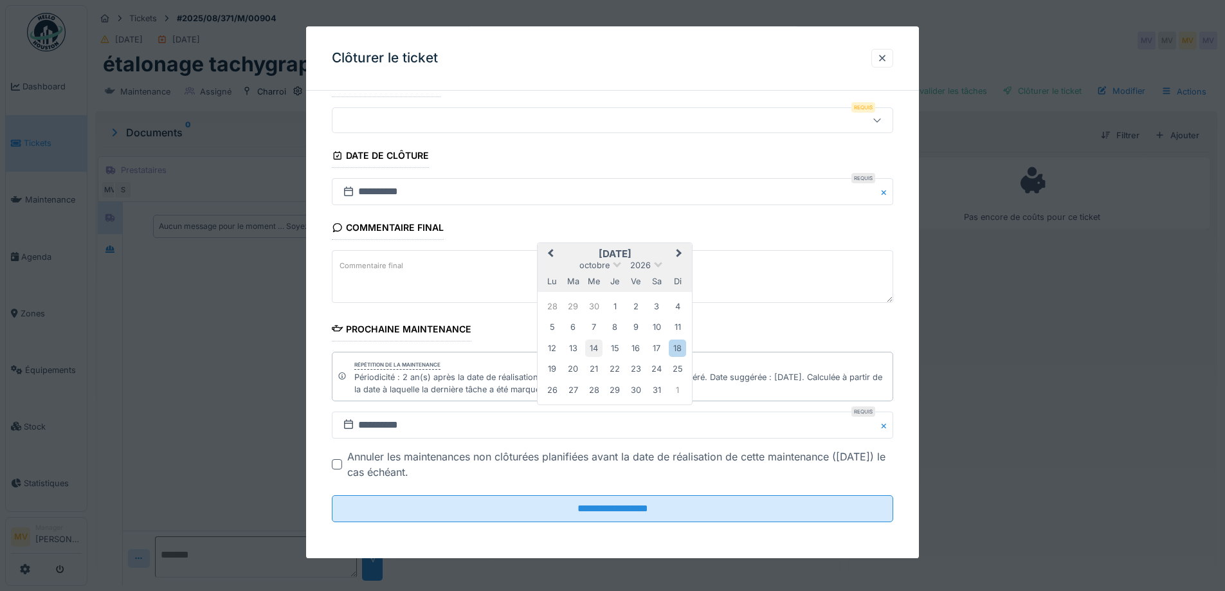
click at [593, 347] on div "14" at bounding box center [593, 347] width 17 height 17
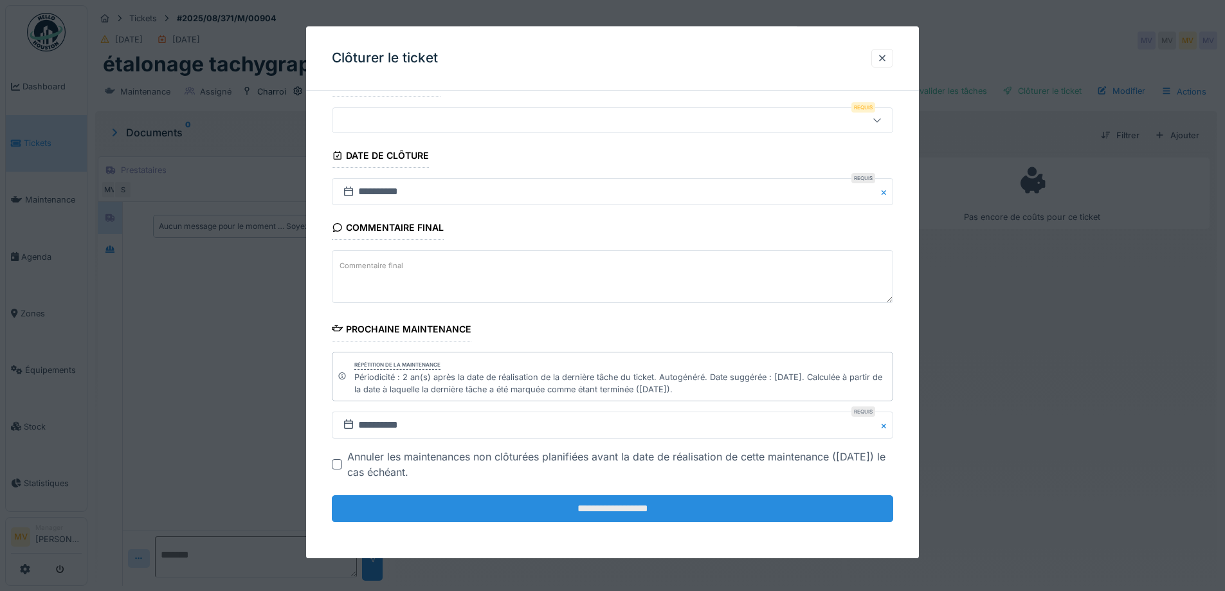
click at [621, 503] on input "**********" at bounding box center [612, 509] width 561 height 27
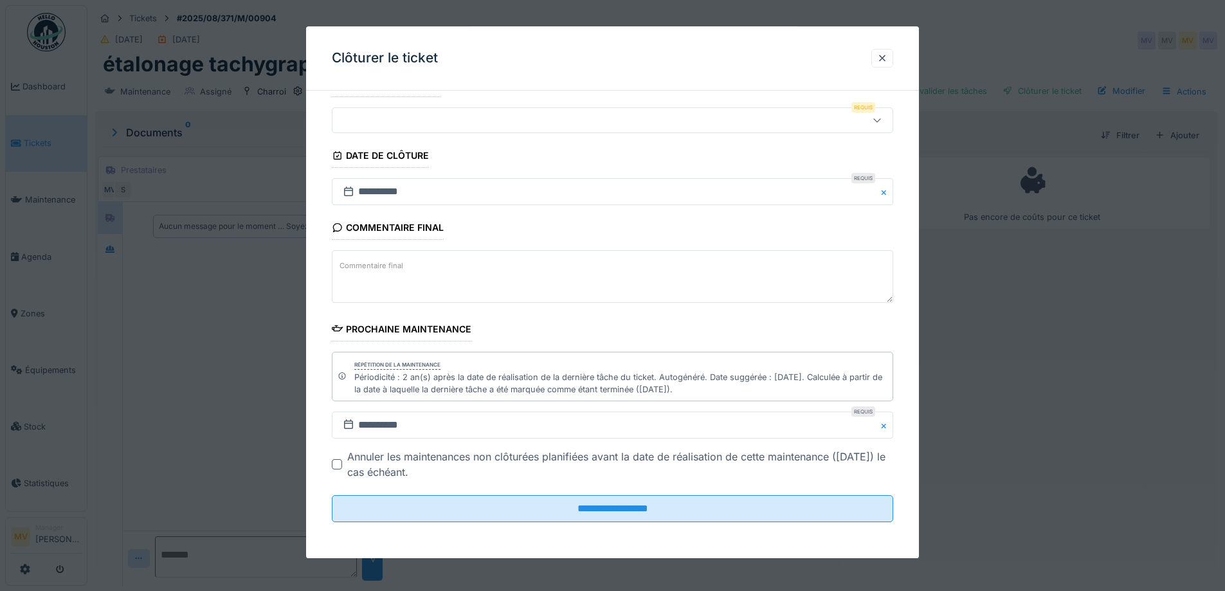
click at [529, 120] on div at bounding box center [580, 121] width 484 height 14
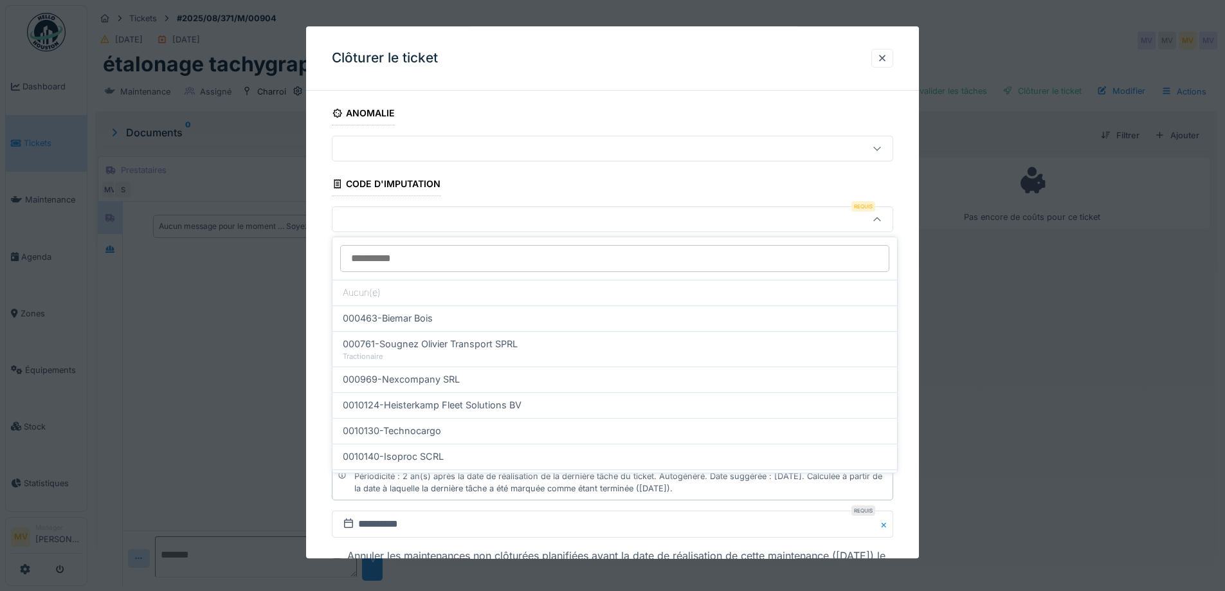
click at [413, 264] on input at bounding box center [614, 258] width 549 height 27
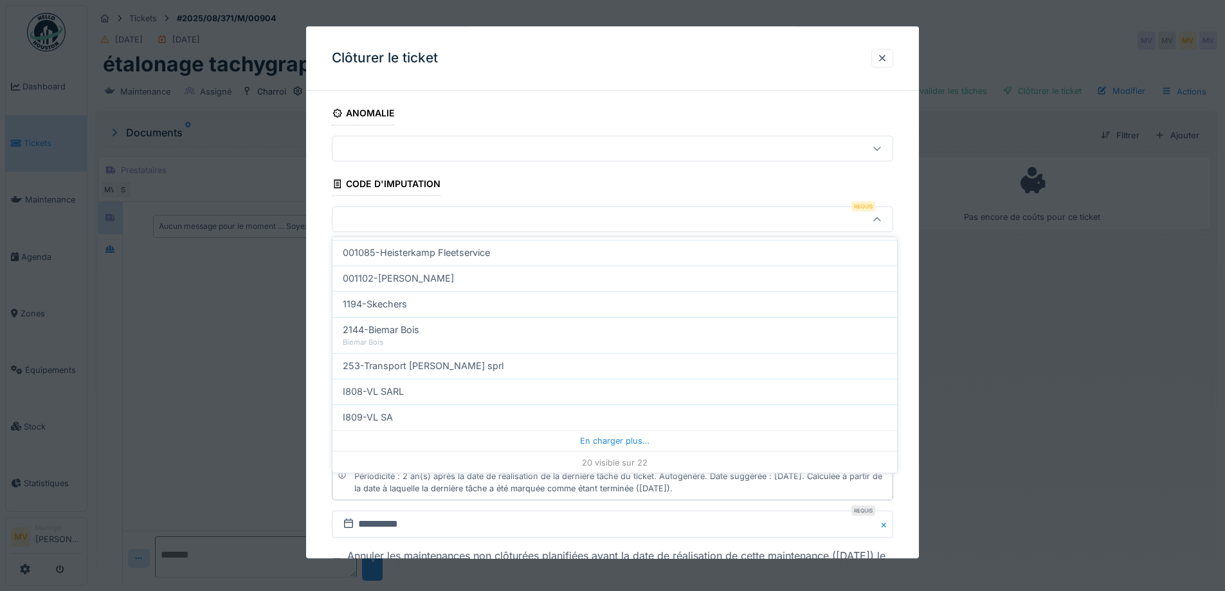
scroll to position [411, 0]
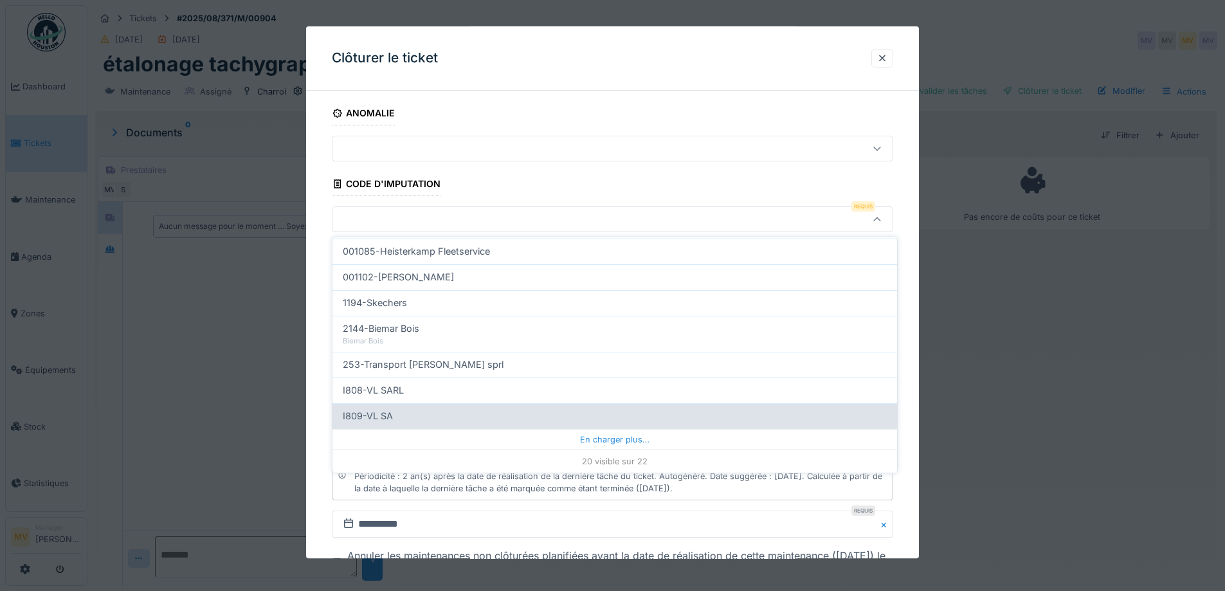
click at [420, 412] on div "I809-VL SA" at bounding box center [615, 416] width 544 height 14
type input "***"
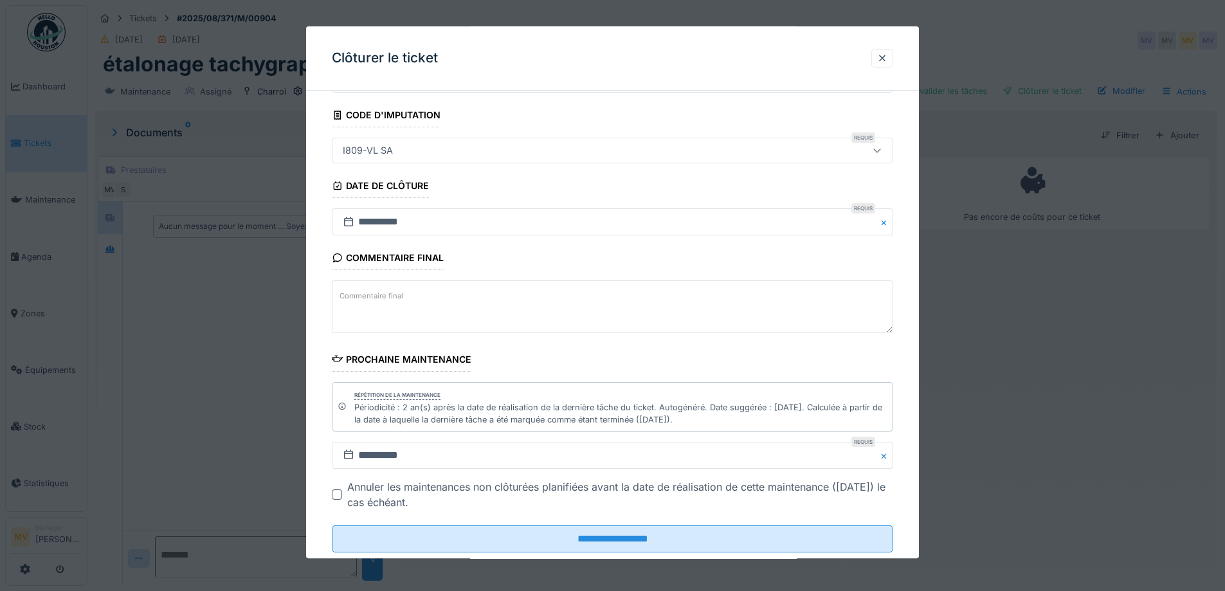
scroll to position [99, 0]
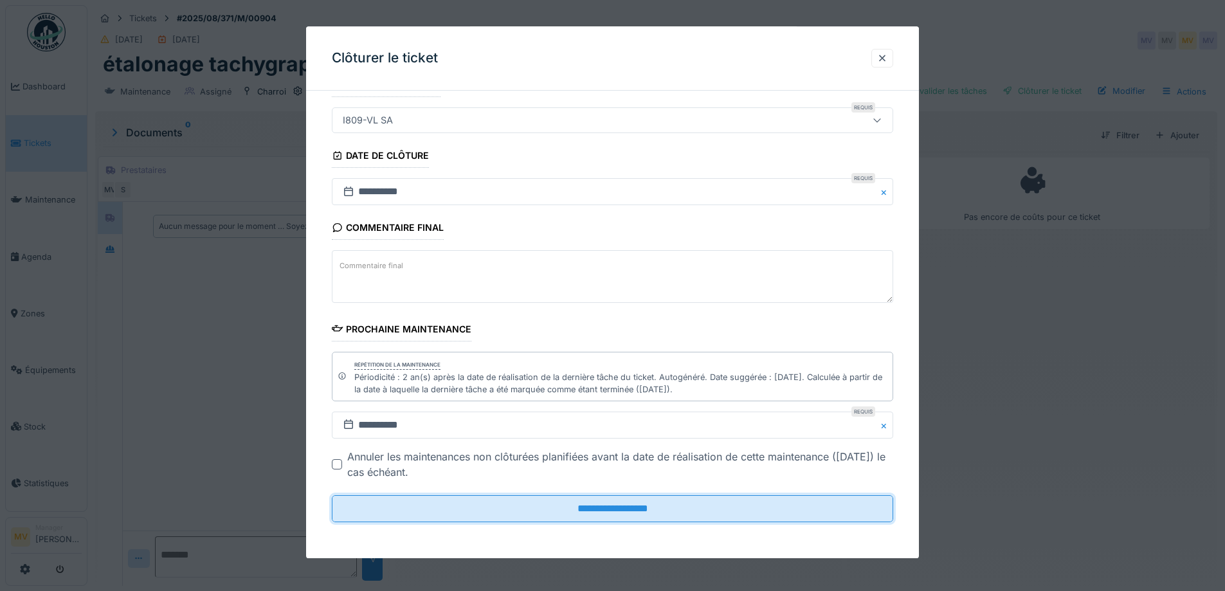
drag, startPoint x: 642, startPoint y: 505, endPoint x: 918, endPoint y: 462, distance: 278.4
click at [645, 504] on input "**********" at bounding box center [612, 509] width 561 height 27
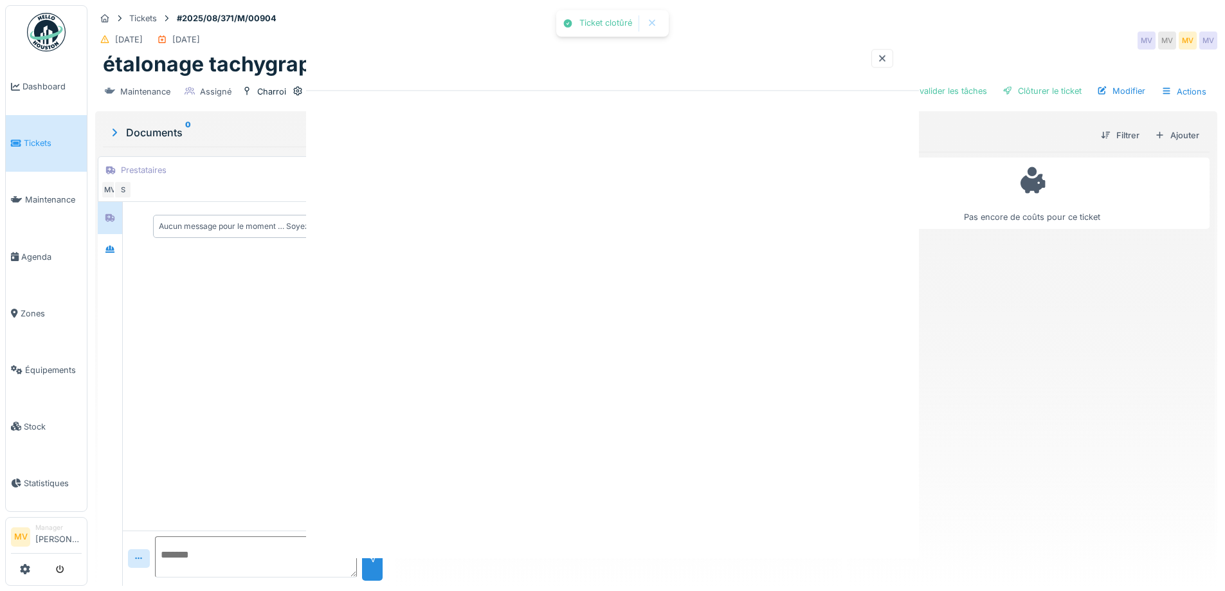
scroll to position [0, 0]
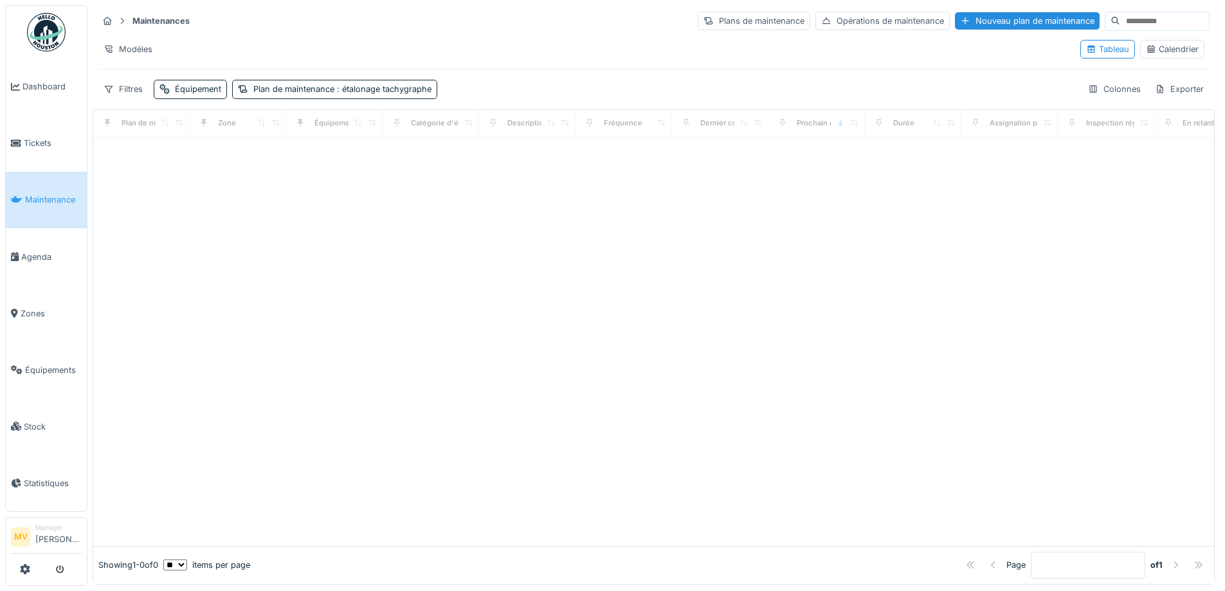
scroll to position [8, 0]
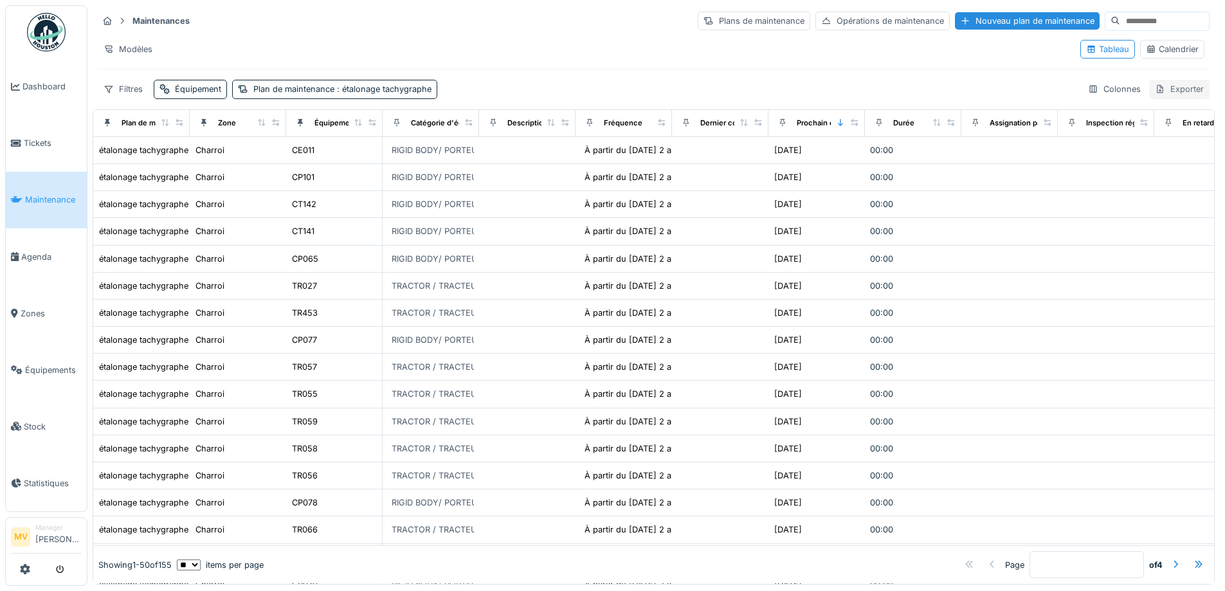
click at [1182, 82] on div "Exporter" at bounding box center [1179, 89] width 60 height 19
click at [1173, 111] on div "Export Excel" at bounding box center [1169, 118] width 72 height 19
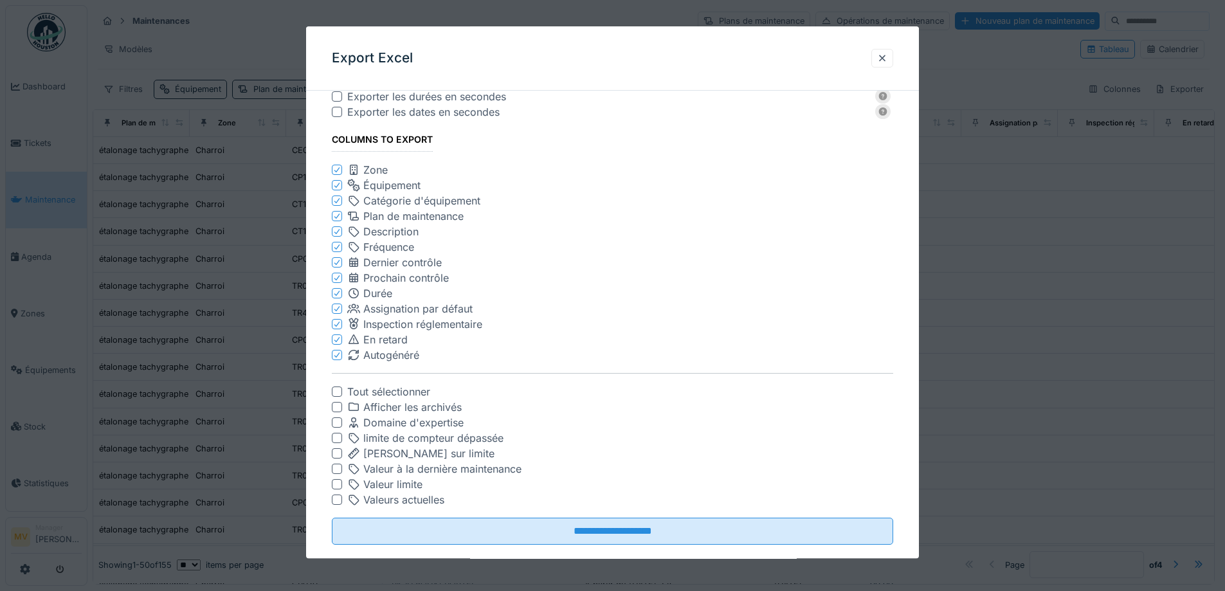
scroll to position [62, 0]
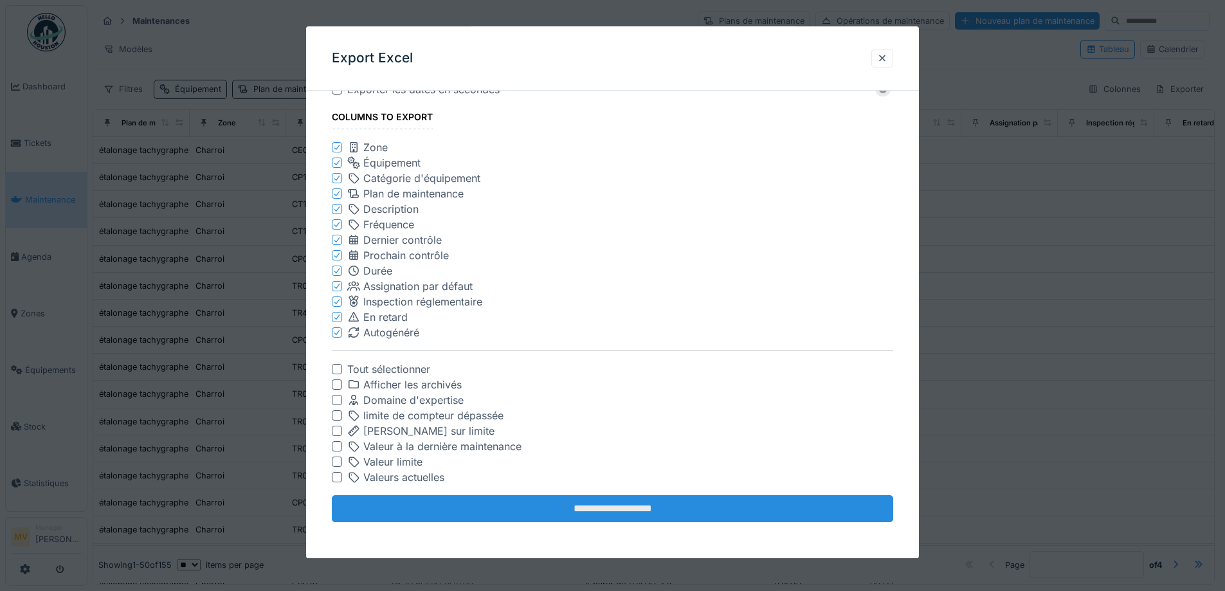
click at [538, 502] on input "**********" at bounding box center [612, 509] width 561 height 27
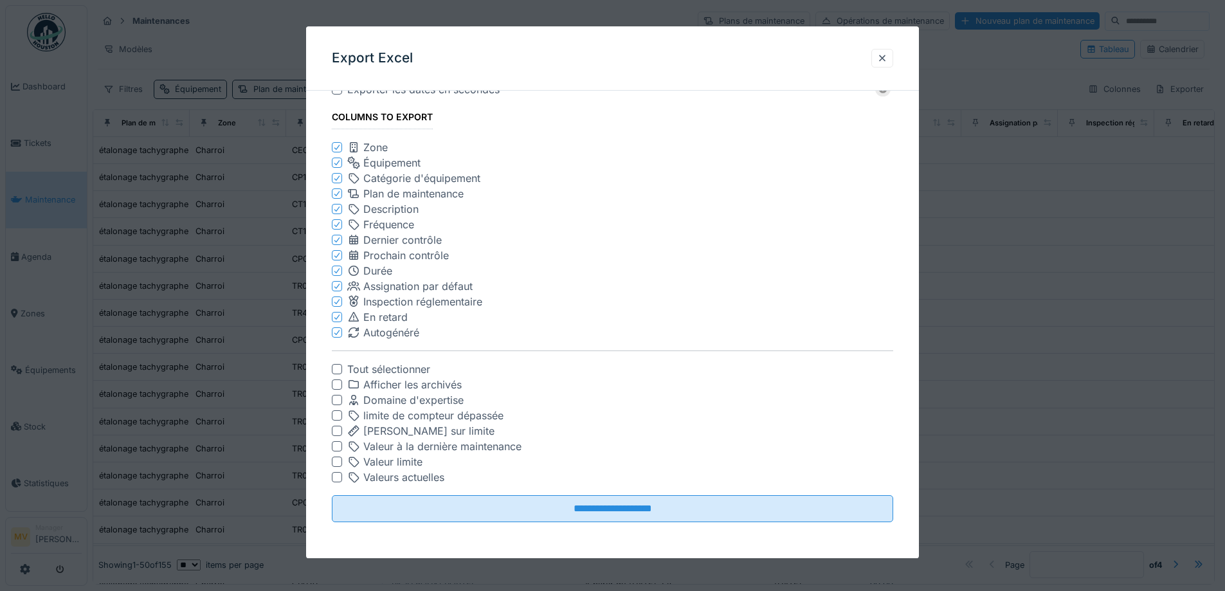
scroll to position [0, 0]
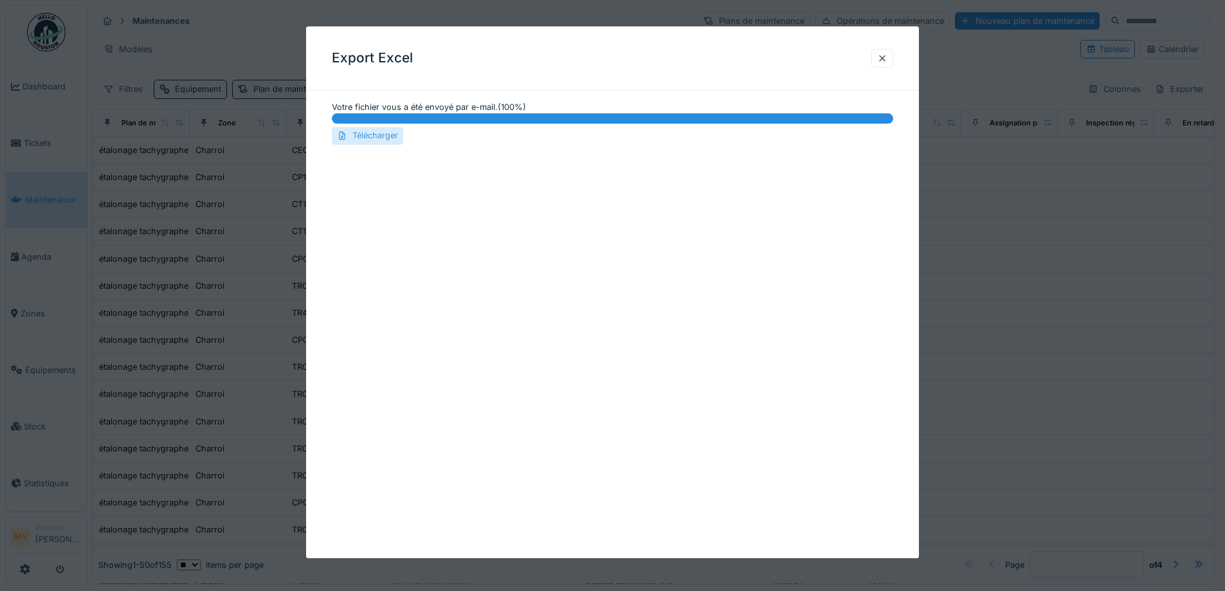
click at [372, 140] on div "Télécharger" at bounding box center [367, 135] width 71 height 17
click at [883, 54] on div at bounding box center [882, 58] width 10 height 12
